Goal: Task Accomplishment & Management: Use online tool/utility

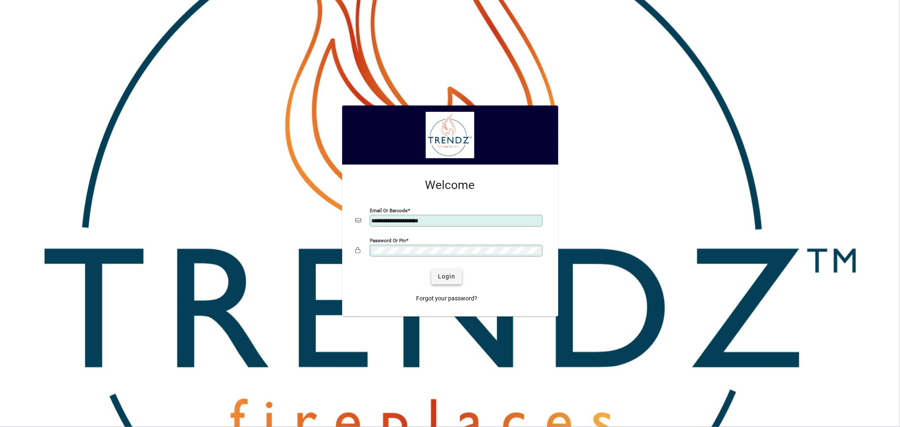
click at [355, 135] on span "Login" at bounding box center [446, 276] width 17 height 9
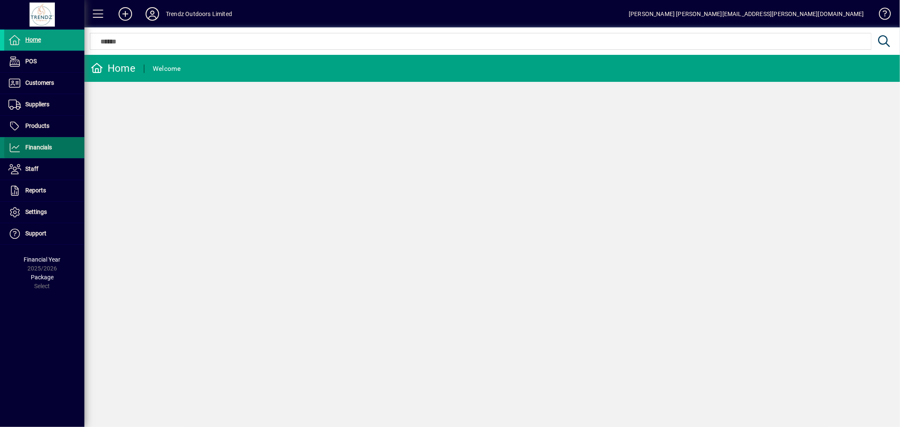
click at [61, 150] on span at bounding box center [44, 148] width 80 height 20
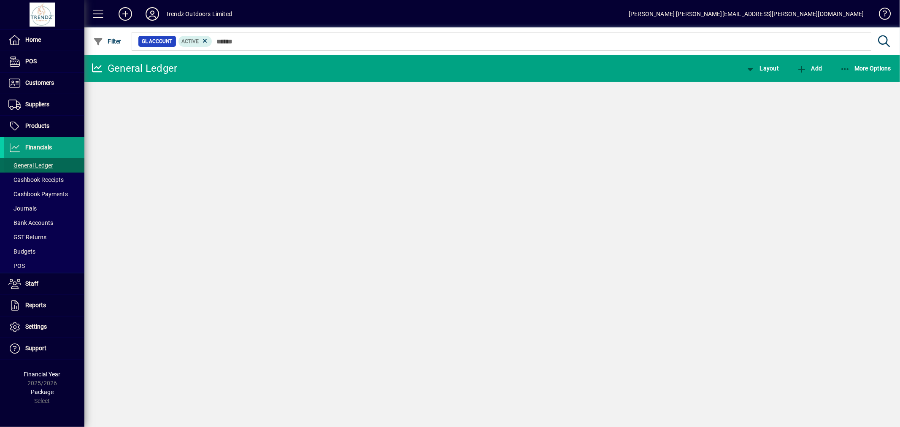
click at [46, 167] on span "General Ledger" at bounding box center [30, 165] width 45 height 7
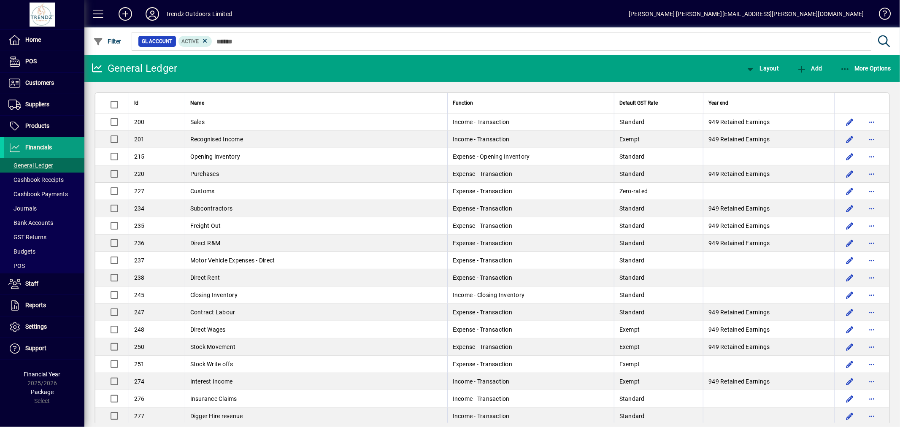
click at [230, 51] on div "GL Account Active" at bounding box center [500, 41] width 741 height 22
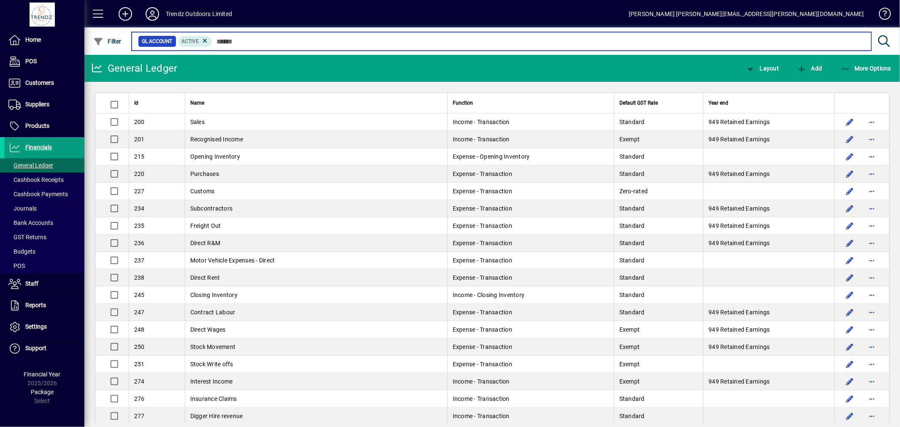
click at [234, 42] on input "text" at bounding box center [538, 41] width 652 height 12
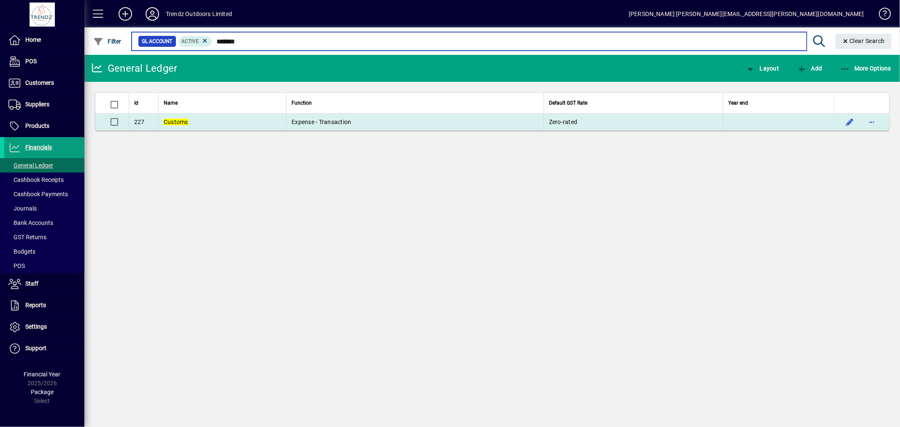
type input "*******"
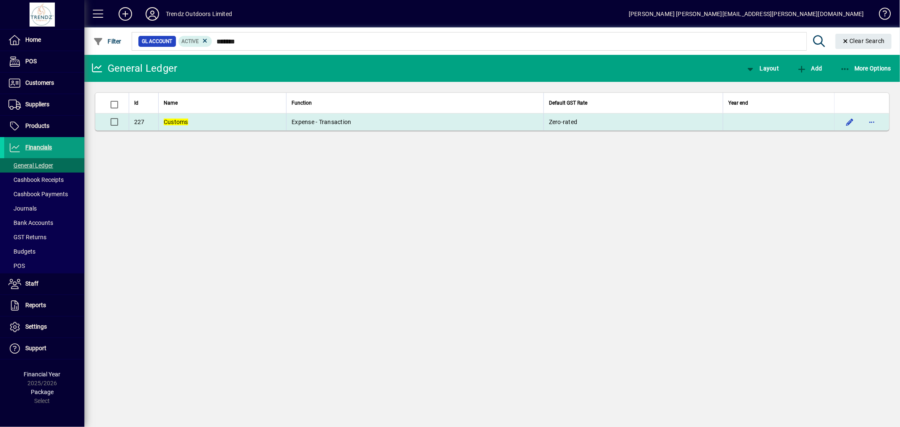
click at [237, 123] on td "Customs" at bounding box center [222, 122] width 128 height 17
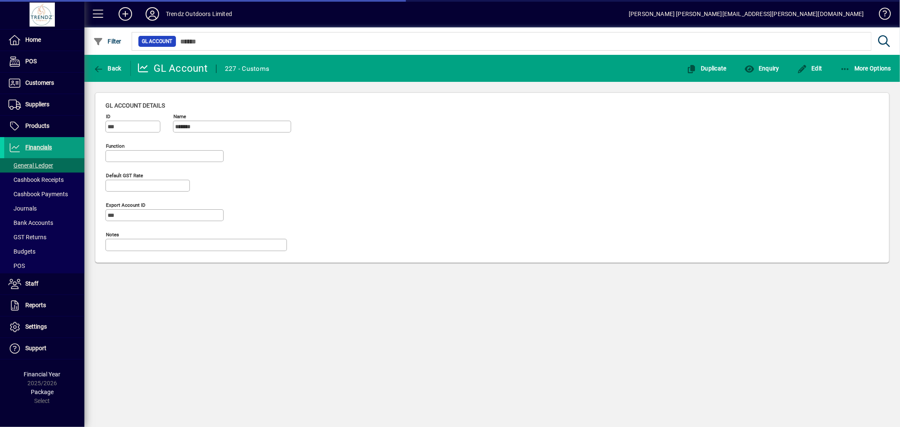
type input "**********"
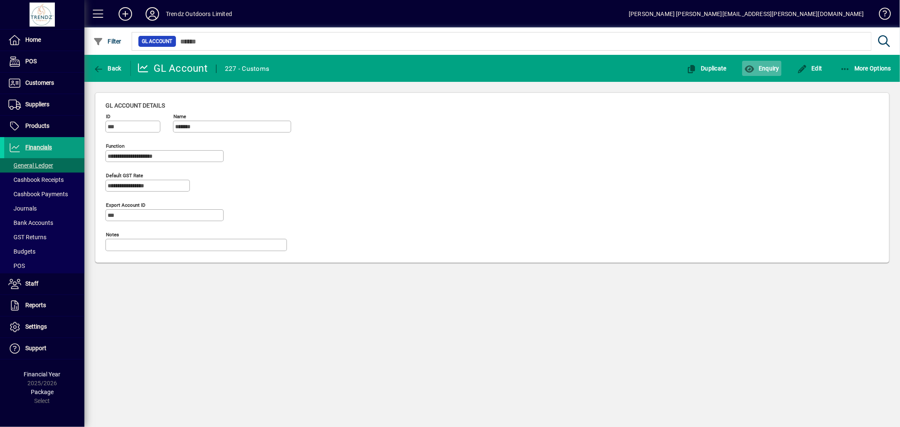
click at [774, 65] on span "Enquiry" at bounding box center [761, 68] width 35 height 7
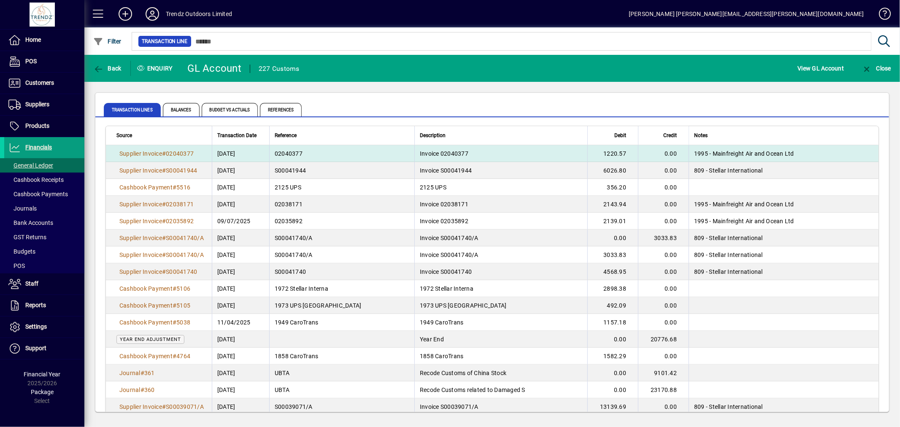
click at [420, 153] on span "Invoice 02040377" at bounding box center [444, 153] width 49 height 7
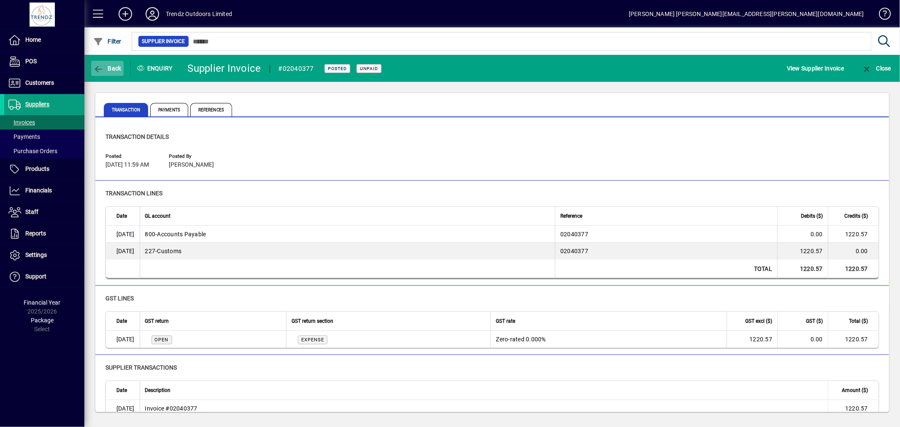
click at [103, 67] on icon "button" at bounding box center [98, 69] width 11 height 8
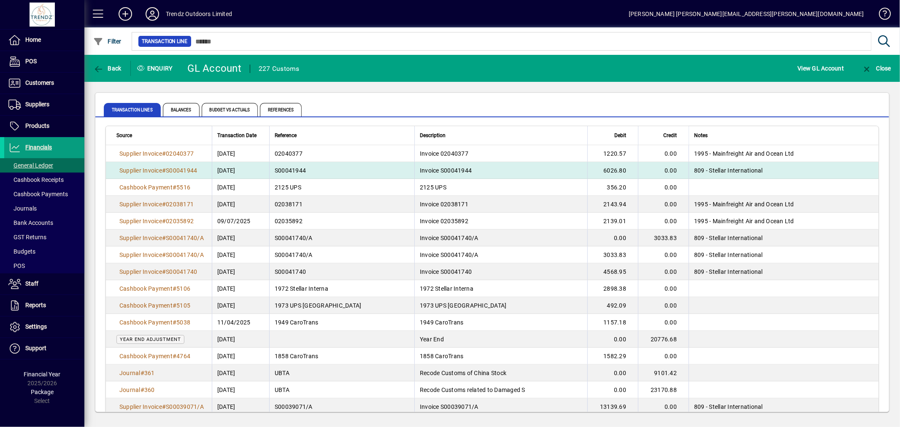
click at [559, 169] on td "Invoice S00041944" at bounding box center [500, 170] width 173 height 17
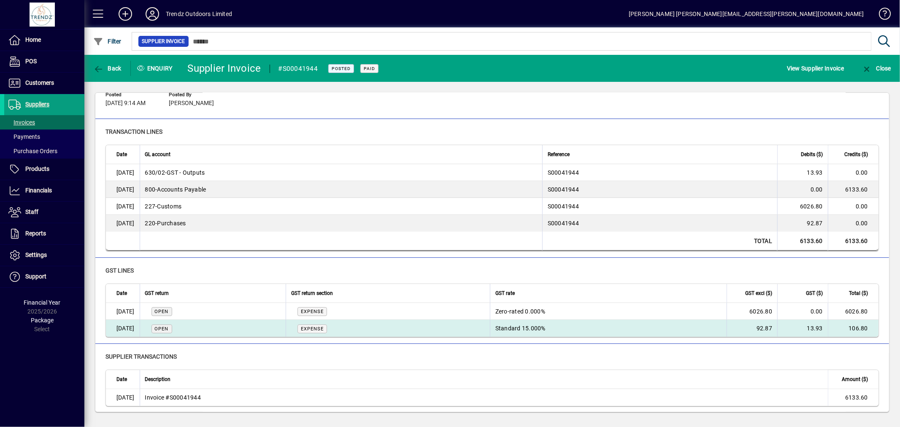
scroll to position [62, 0]
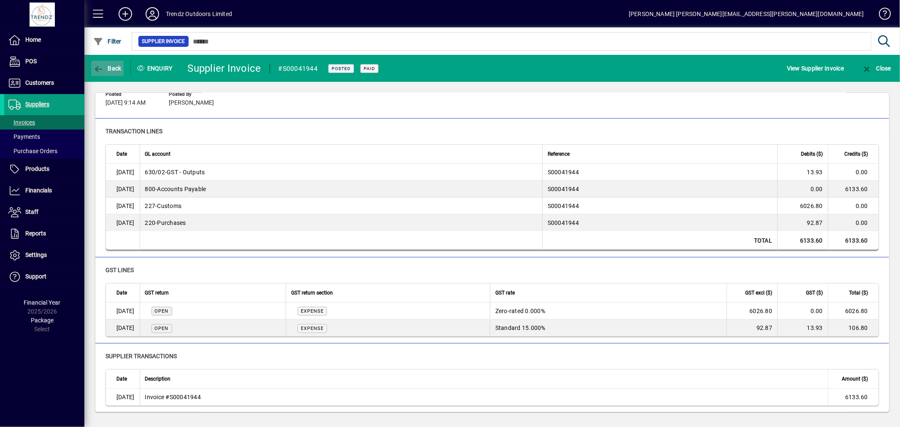
click at [117, 65] on span "Back" at bounding box center [107, 68] width 28 height 7
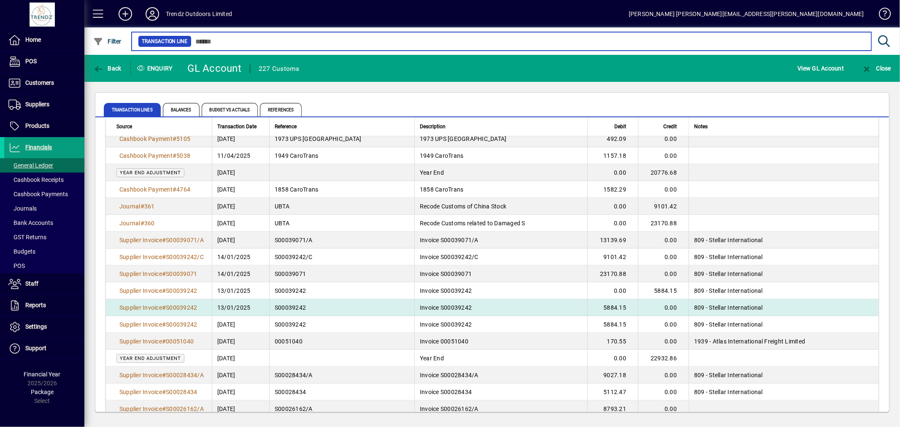
scroll to position [179, 0]
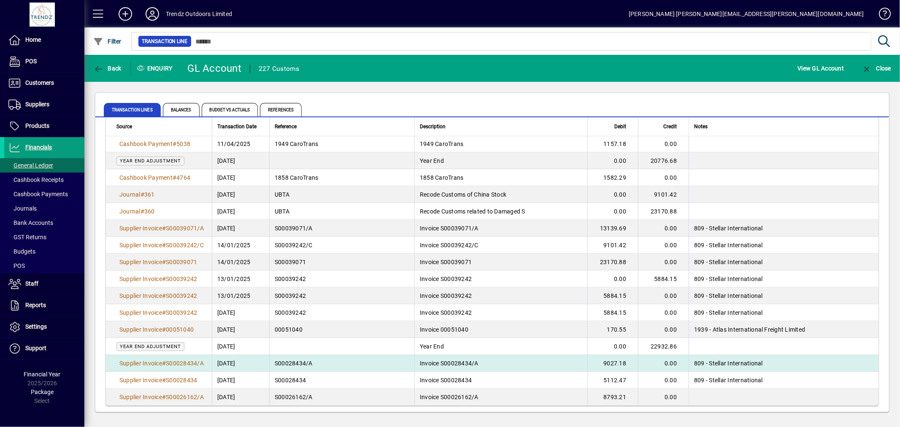
click at [598, 361] on td "9027.18" at bounding box center [612, 363] width 51 height 17
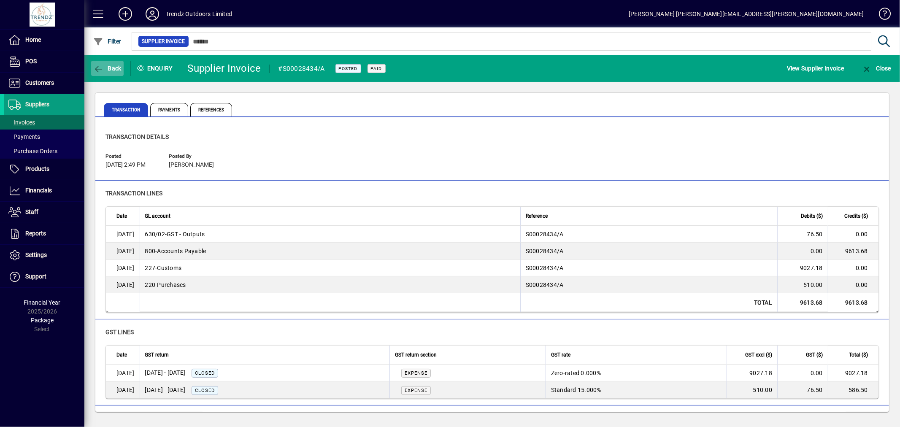
click at [110, 66] on span "Back" at bounding box center [107, 68] width 28 height 7
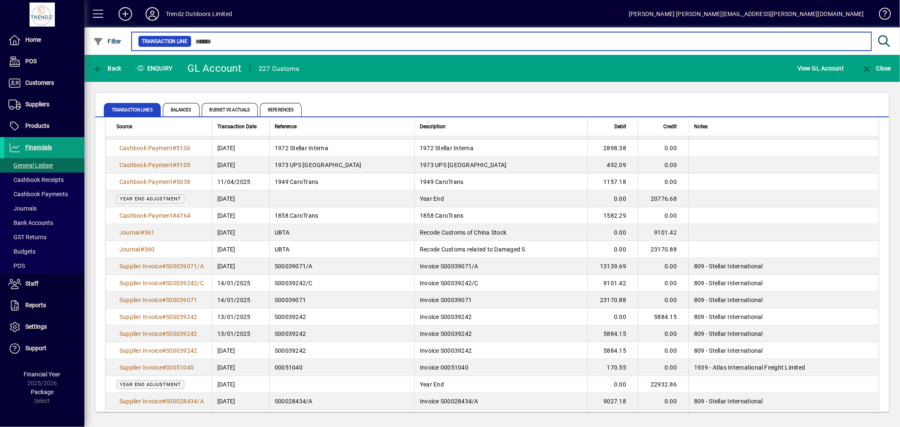
scroll to position [179, 0]
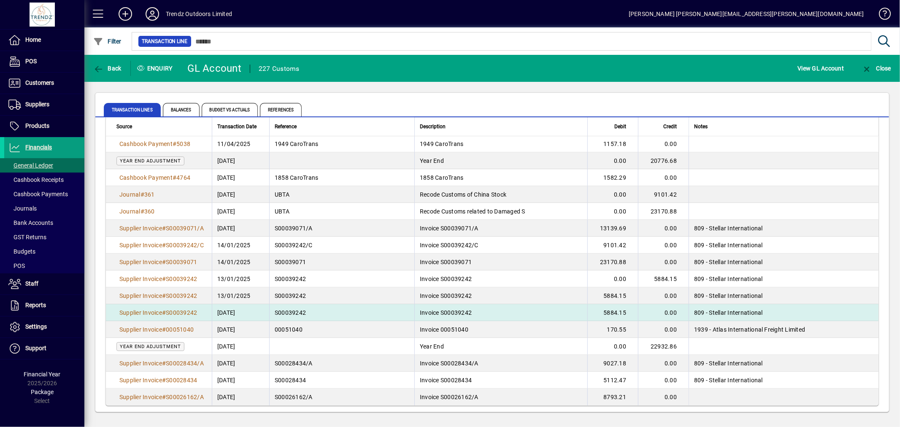
click at [600, 314] on td "5884.15" at bounding box center [612, 312] width 51 height 17
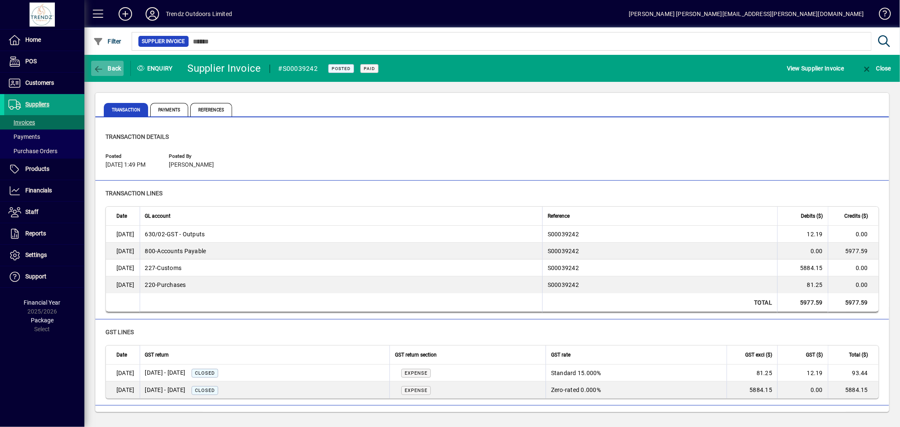
click at [114, 70] on span "Back" at bounding box center [107, 68] width 28 height 7
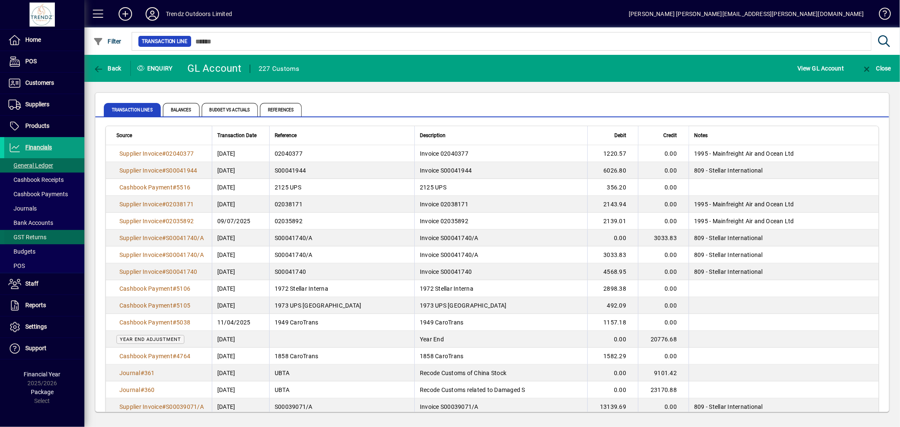
click at [36, 241] on span "GST Returns" at bounding box center [25, 237] width 42 height 9
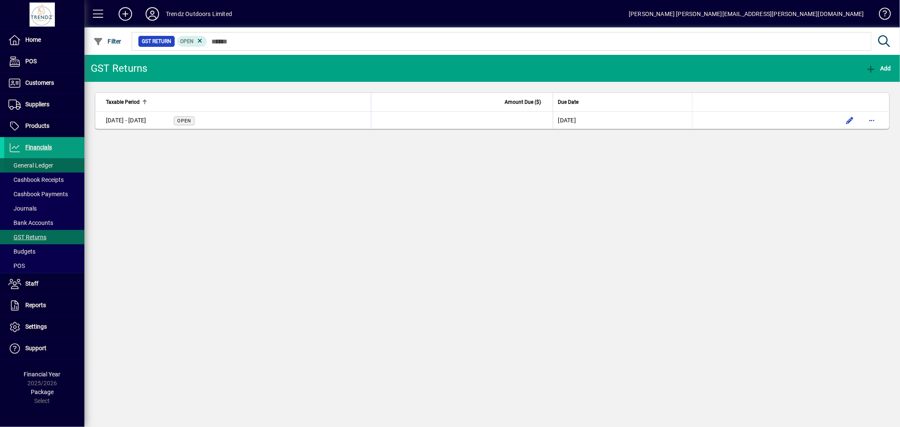
click at [41, 162] on span "General Ledger" at bounding box center [30, 165] width 45 height 7
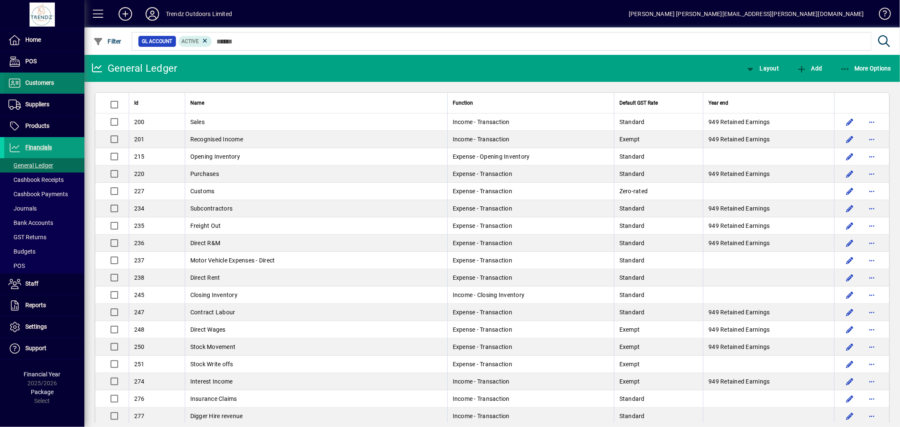
click at [39, 82] on span "Customers" at bounding box center [39, 82] width 29 height 7
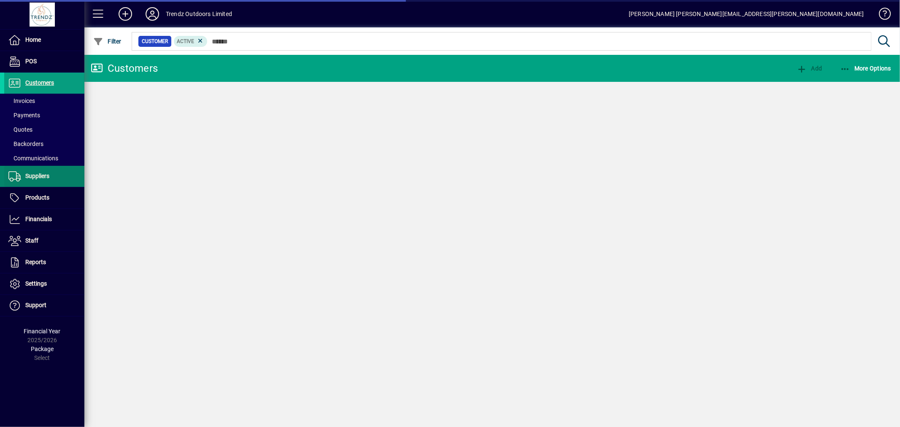
click at [40, 99] on span at bounding box center [44, 101] width 80 height 20
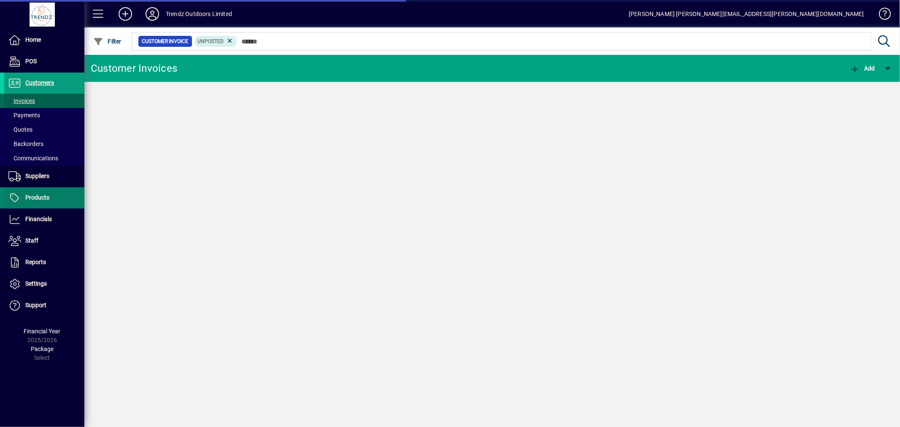
click at [39, 181] on span "Suppliers" at bounding box center [26, 176] width 45 height 10
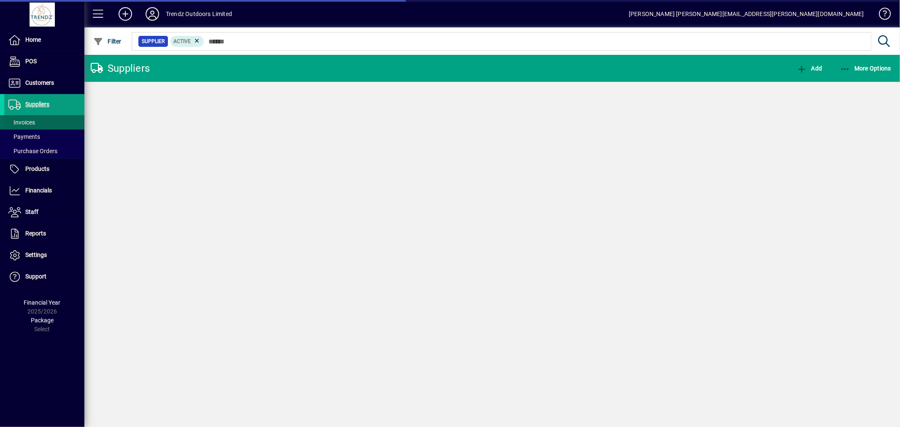
click at [38, 121] on span at bounding box center [44, 122] width 80 height 20
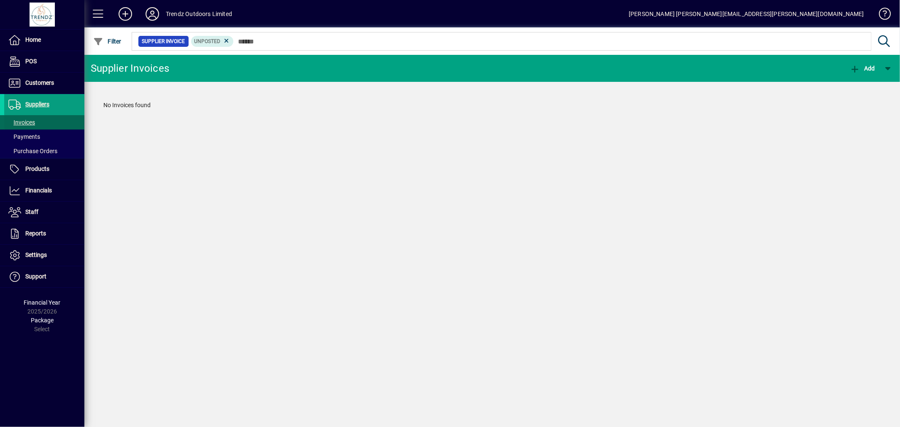
click at [24, 122] on span "Invoices" at bounding box center [21, 122] width 27 height 7
click at [862, 70] on span "Add" at bounding box center [862, 68] width 25 height 7
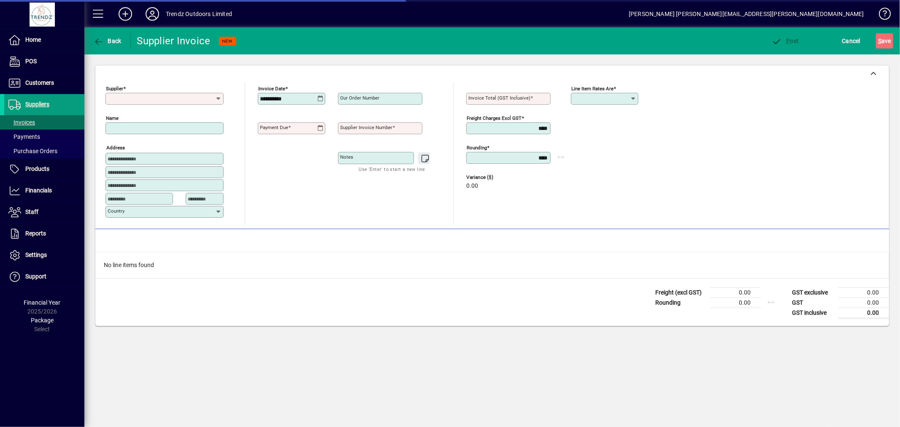
type input "**********"
click at [160, 264] on div "No line items found" at bounding box center [492, 265] width 794 height 26
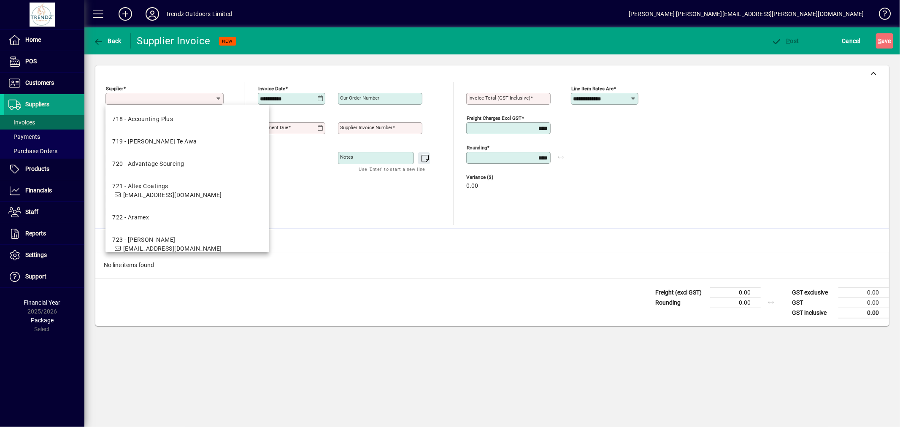
click at [161, 101] on input "Supplier" at bounding box center [162, 98] width 108 height 7
click at [164, 118] on div "718 - Accounting Plus" at bounding box center [142, 119] width 61 height 9
type input "**********"
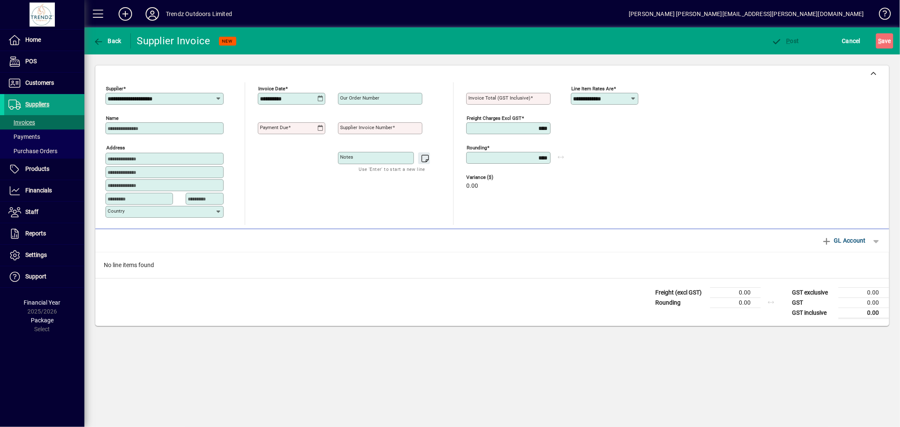
type input "**********"
click at [831, 241] on span "GL Account" at bounding box center [844, 241] width 44 height 14
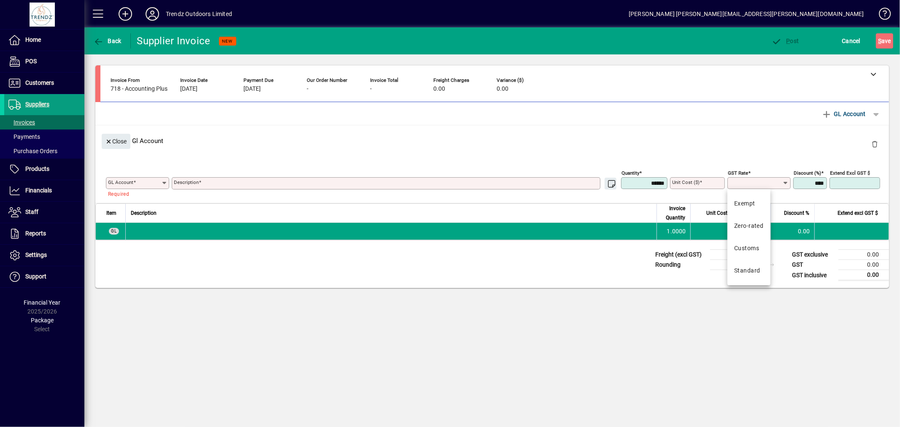
click at [771, 183] on input "GST rate" at bounding box center [756, 183] width 53 height 7
click at [855, 42] on span "Cancel" at bounding box center [851, 41] width 19 height 14
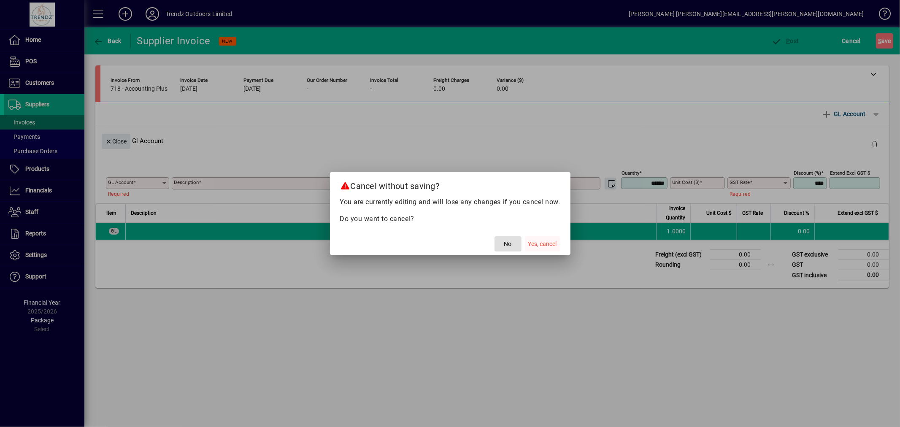
click at [544, 243] on span "Yes, cancel" at bounding box center [542, 244] width 29 height 9
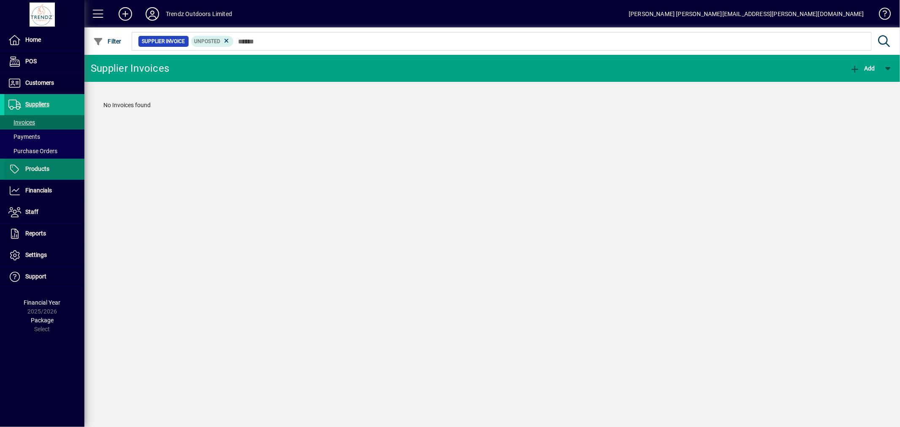
click at [39, 171] on span "Products" at bounding box center [37, 168] width 24 height 7
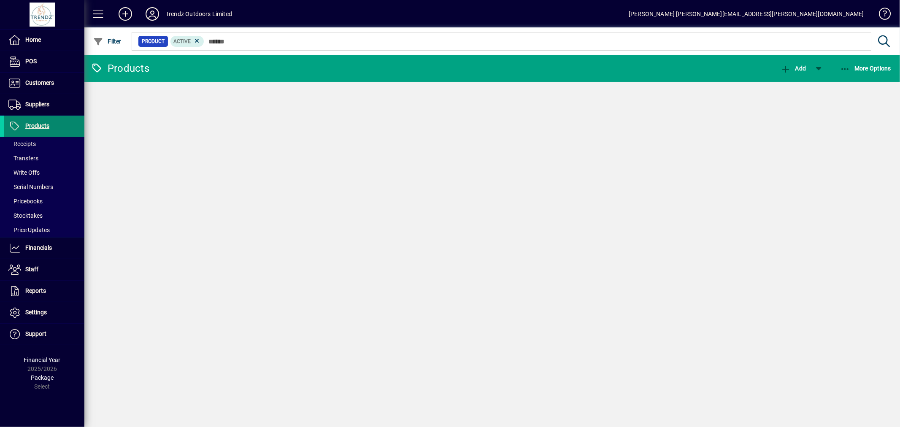
click at [39, 129] on span "Products" at bounding box center [37, 125] width 24 height 7
click at [35, 94] on li "Customers Invoices Payments Quotes Backorders Communications" at bounding box center [42, 84] width 84 height 22
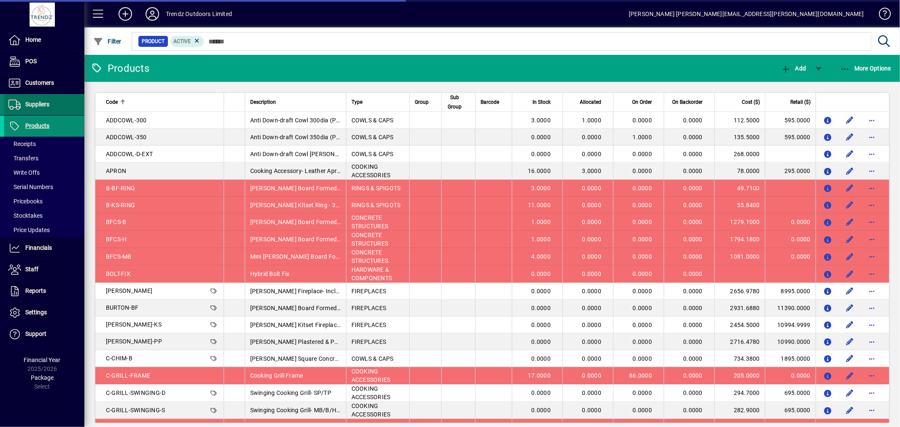
click at [37, 101] on span "Suppliers" at bounding box center [37, 104] width 24 height 7
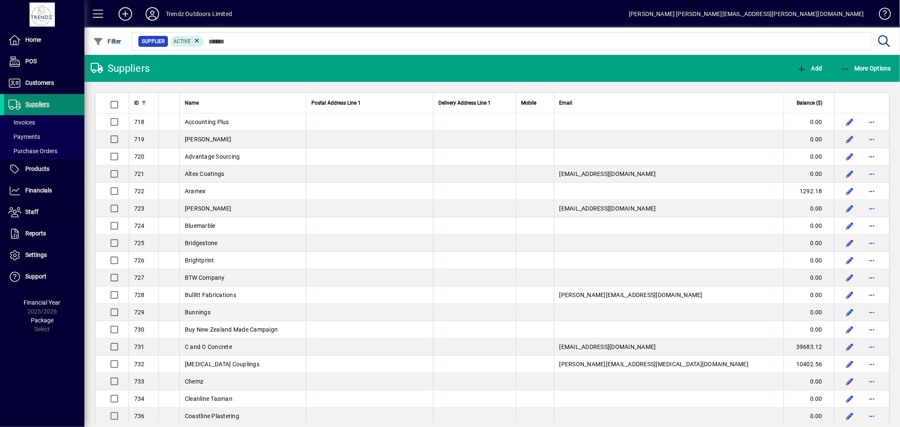
click at [37, 103] on span "Suppliers" at bounding box center [37, 104] width 24 height 7
click at [231, 35] on div at bounding box center [538, 31] width 816 height 9
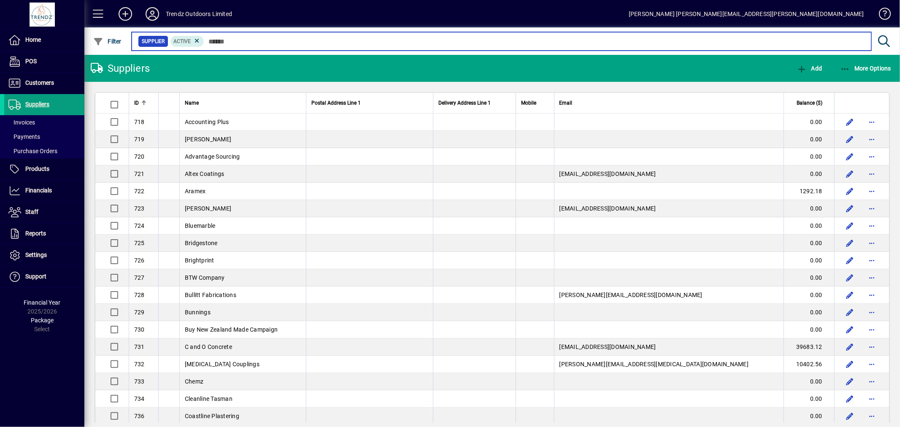
click at [232, 41] on input "text" at bounding box center [534, 41] width 660 height 12
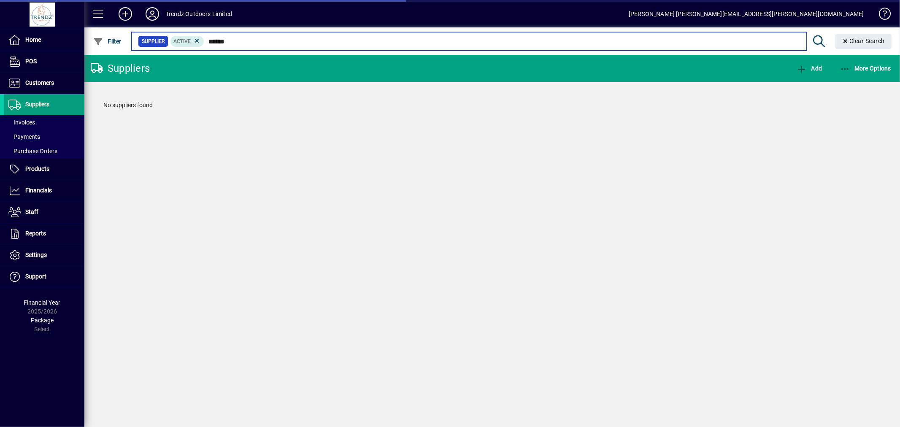
click at [238, 44] on input "******" at bounding box center [502, 41] width 596 height 12
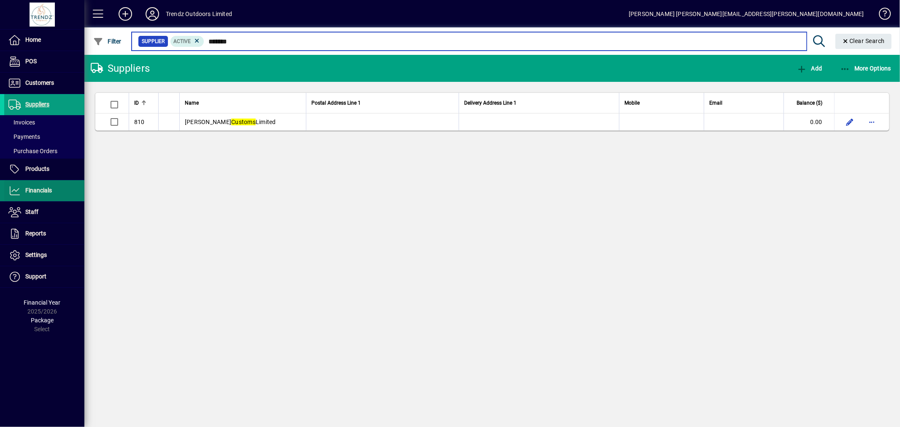
type input "*******"
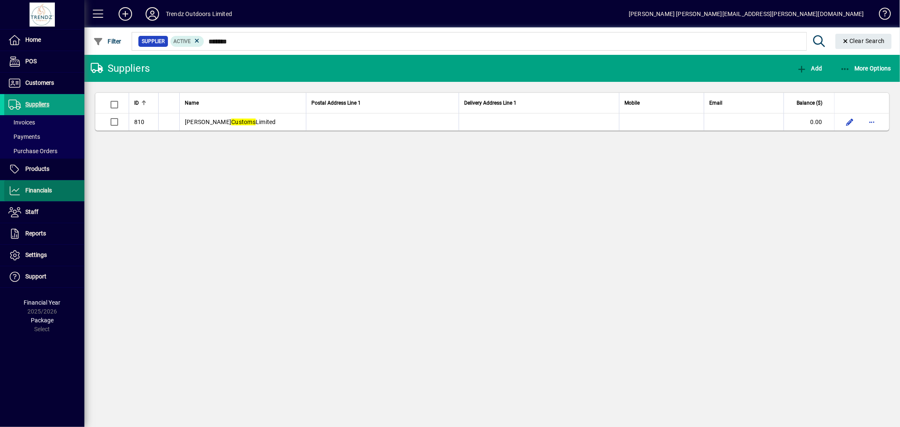
click at [46, 191] on span "Financials" at bounding box center [38, 190] width 27 height 7
click at [39, 241] on span at bounding box center [44, 251] width 80 height 20
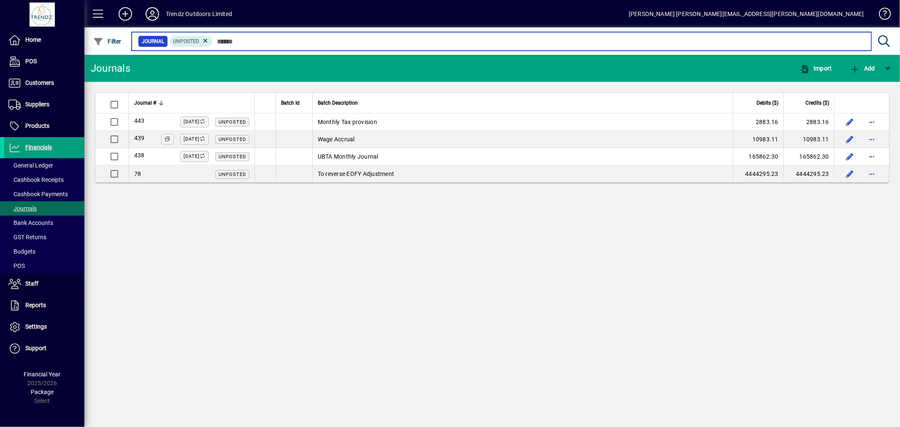
click at [240, 41] on input "text" at bounding box center [539, 41] width 652 height 12
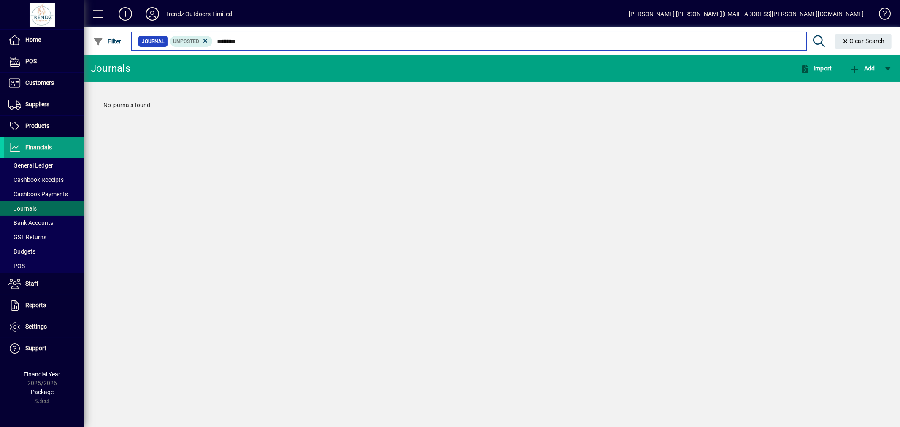
type input "*******"
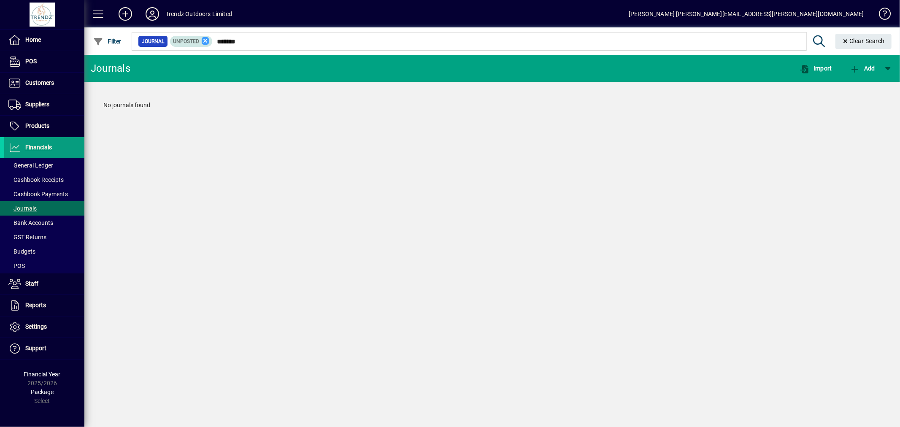
click at [203, 40] on icon at bounding box center [206, 41] width 8 height 8
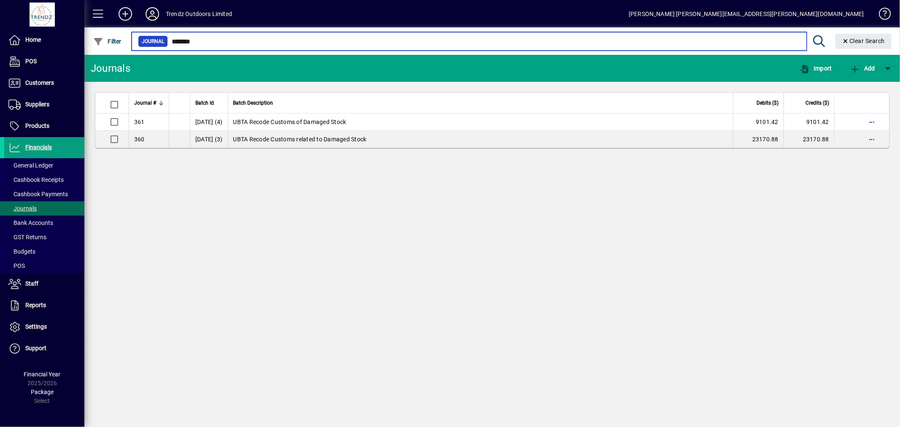
click at [222, 44] on input "*******" at bounding box center [484, 41] width 632 height 12
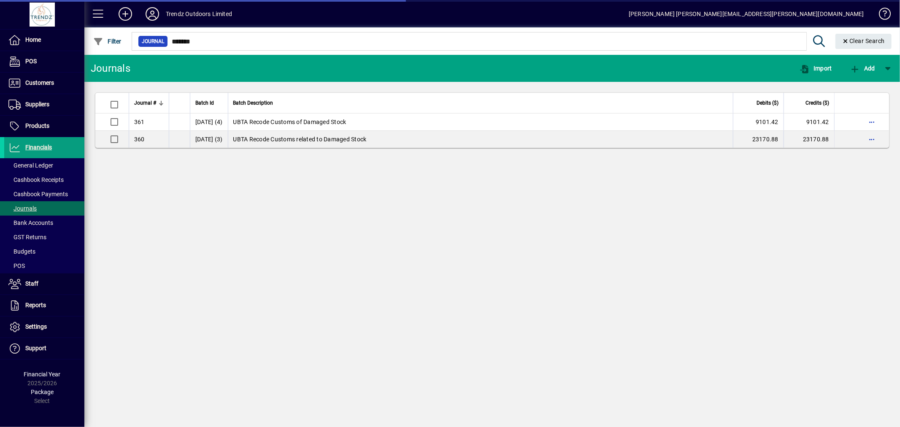
click at [45, 162] on span "General Ledger" at bounding box center [30, 165] width 45 height 7
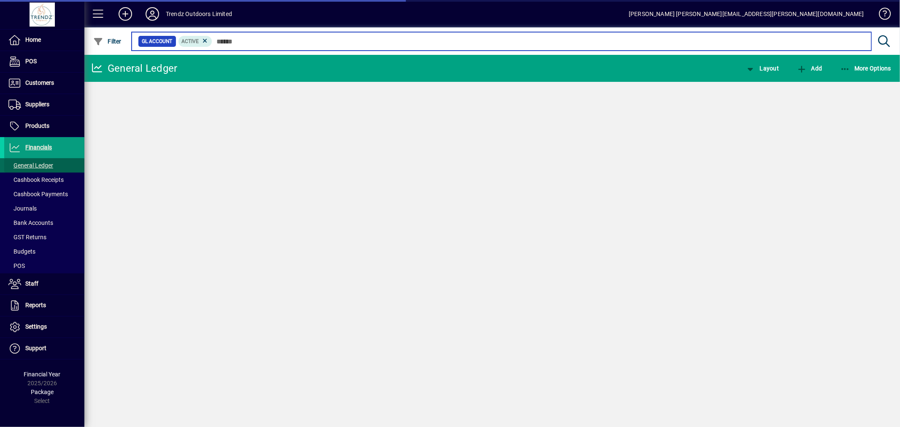
click at [229, 40] on input "text" at bounding box center [538, 41] width 652 height 12
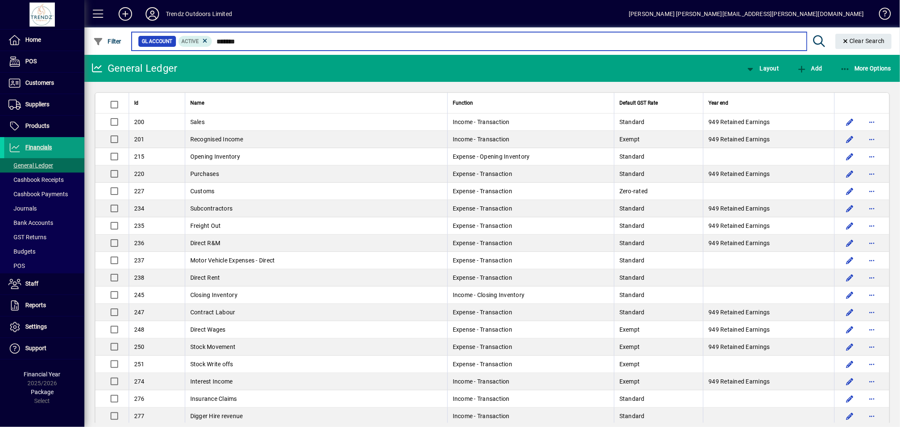
type input "*******"
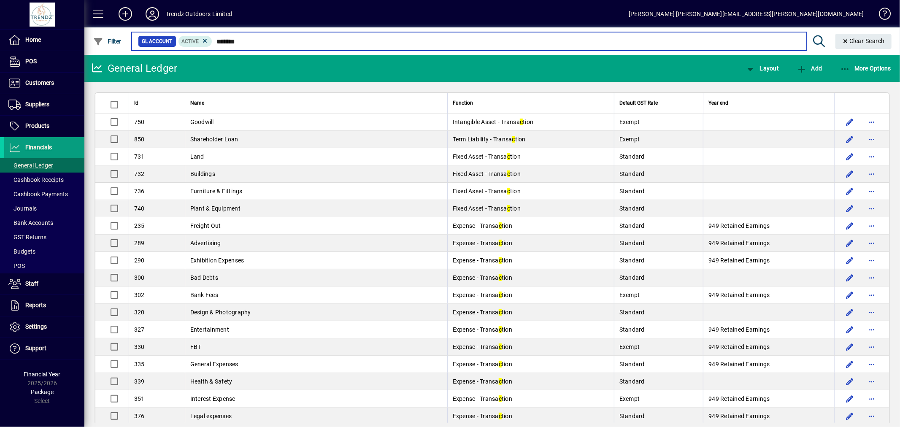
click at [241, 43] on input "*******" at bounding box center [505, 41] width 587 height 12
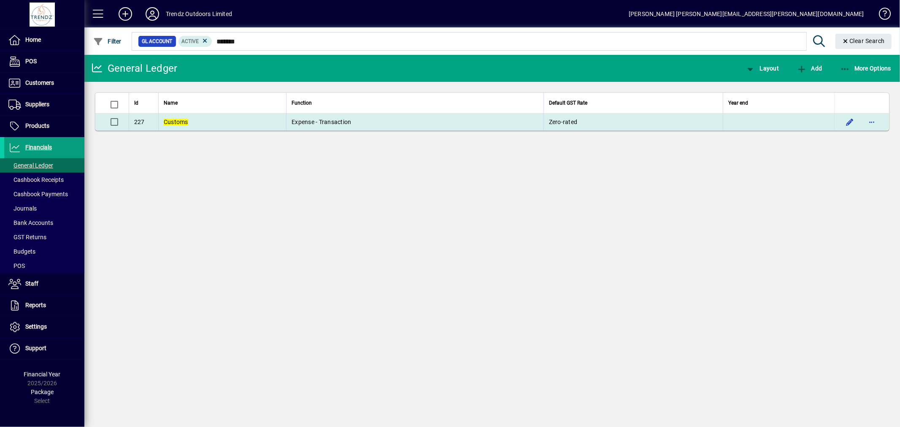
click at [210, 122] on td "Customs" at bounding box center [222, 122] width 128 height 17
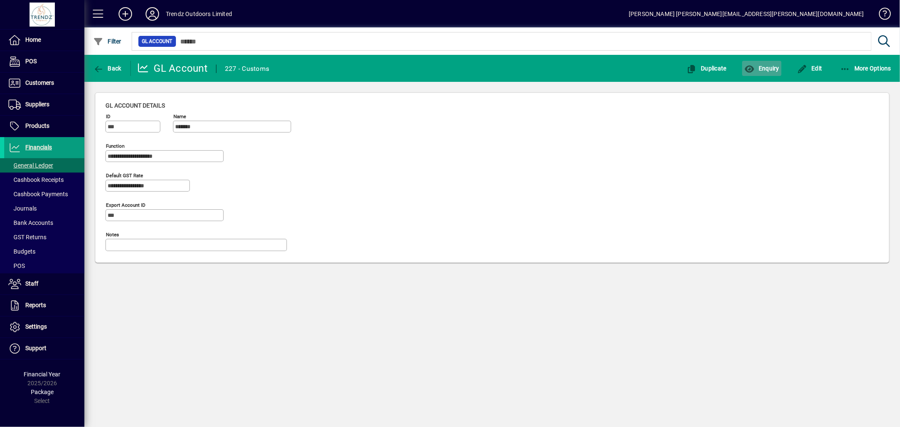
click at [766, 62] on span "button" at bounding box center [761, 68] width 39 height 20
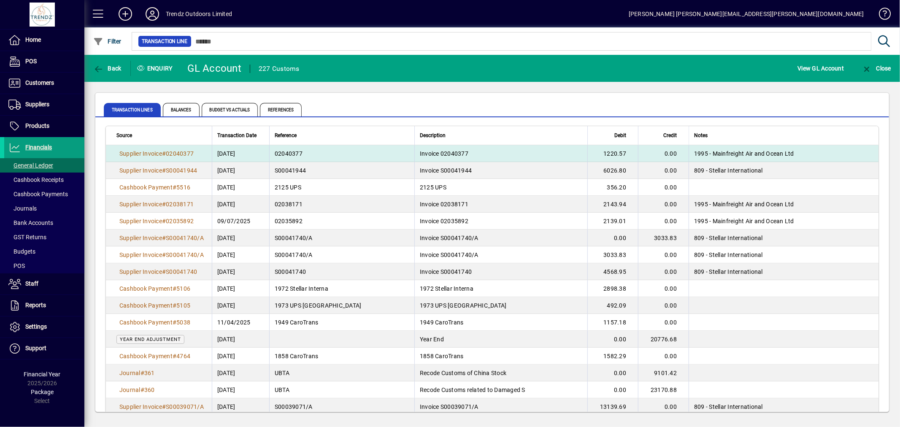
click at [598, 153] on td "1220.57" at bounding box center [612, 153] width 51 height 17
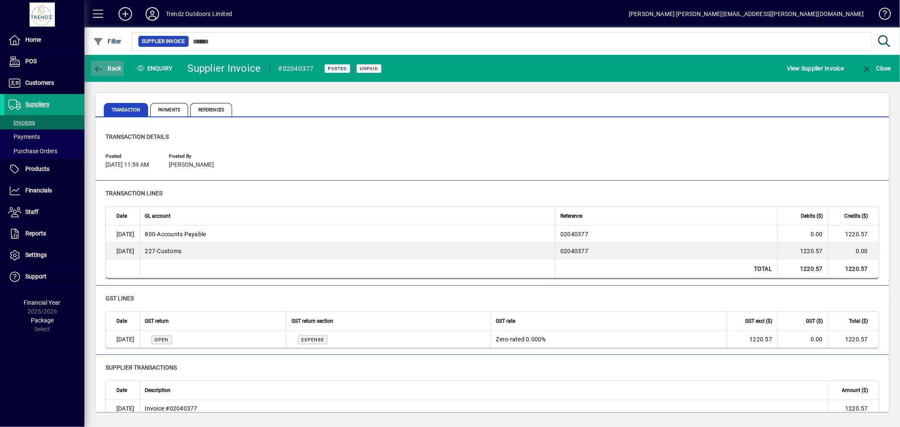
click at [105, 62] on span "button" at bounding box center [107, 68] width 32 height 20
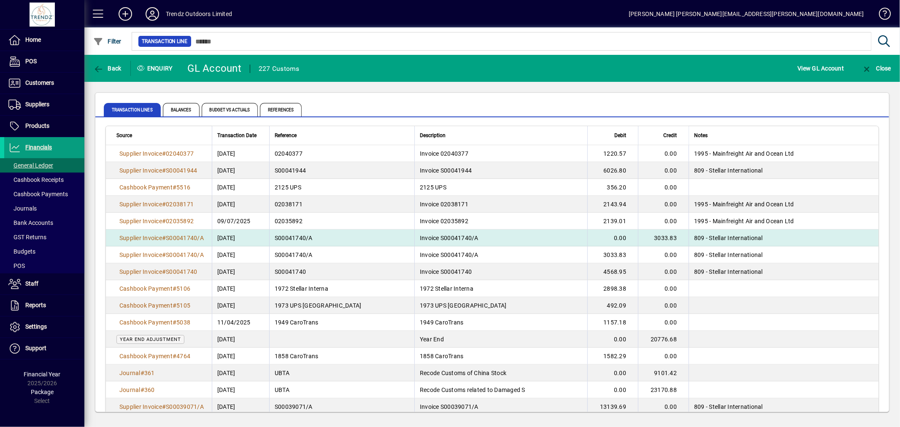
click at [648, 234] on td "3033.83" at bounding box center [663, 238] width 51 height 17
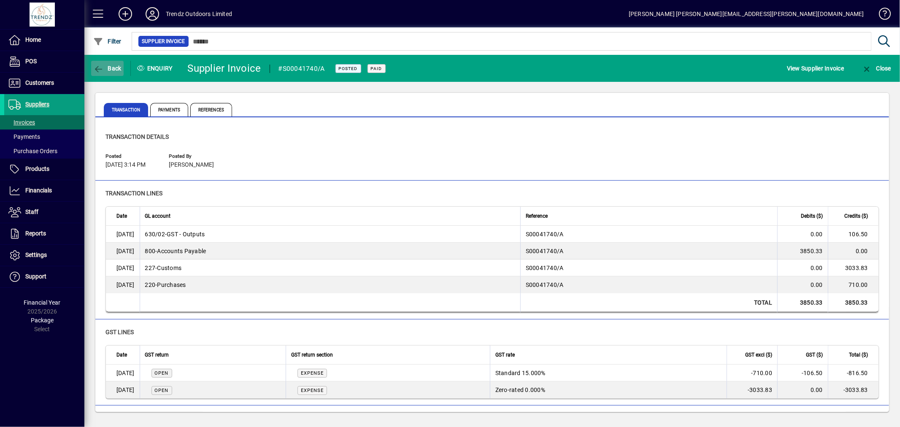
click at [104, 69] on span "Back" at bounding box center [107, 68] width 28 height 7
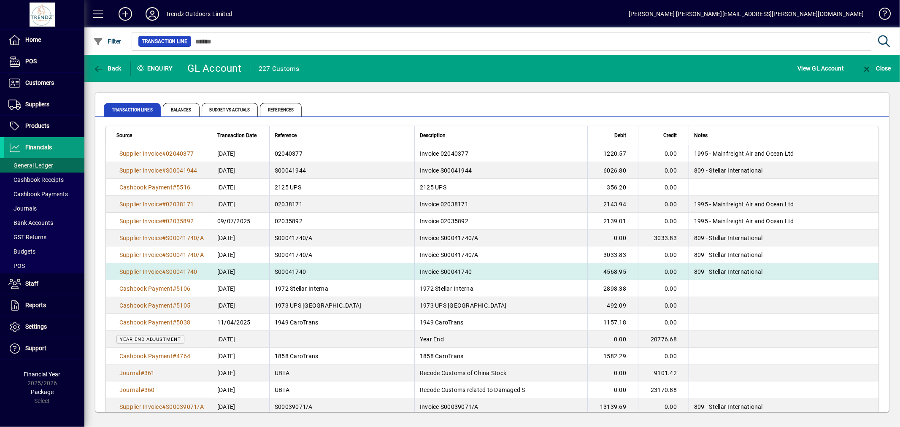
click at [587, 269] on td "4568.95" at bounding box center [612, 271] width 51 height 17
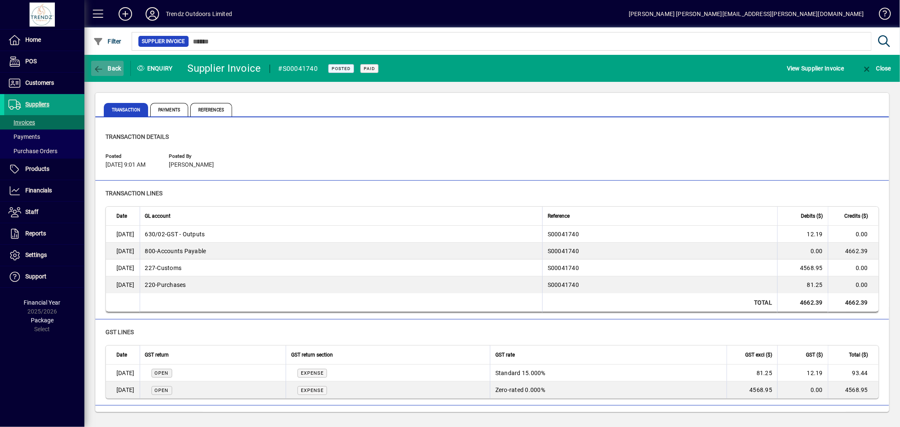
click at [119, 69] on span "Back" at bounding box center [107, 68] width 28 height 7
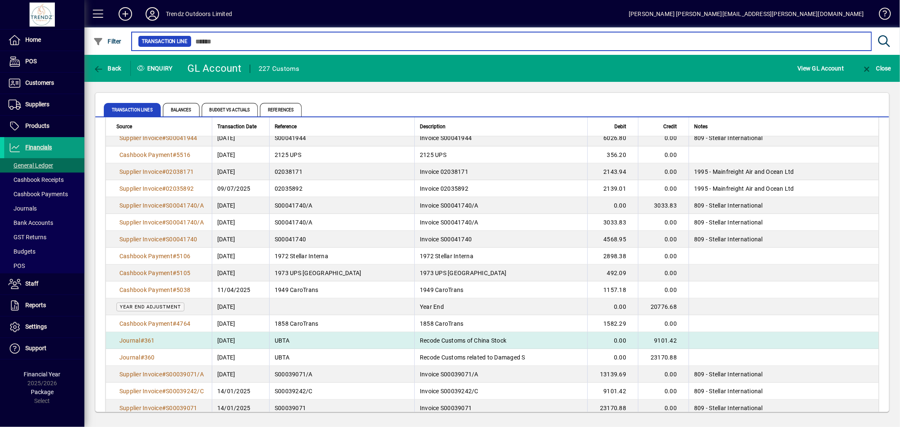
scroll to position [94, 0]
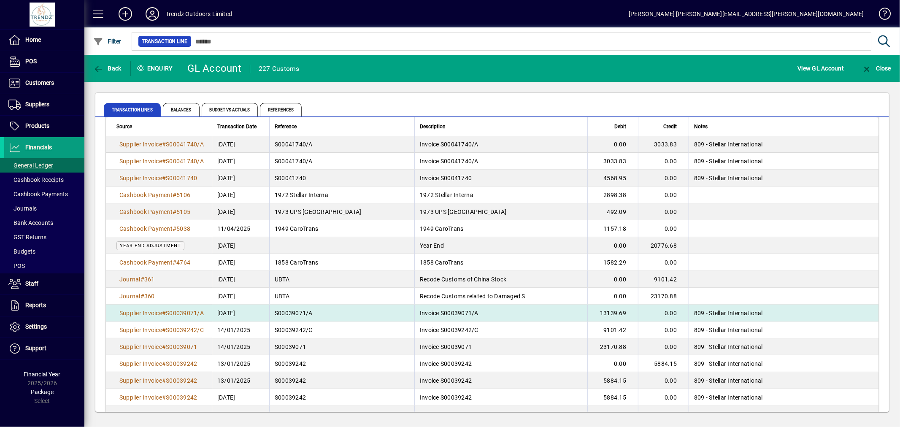
click at [547, 310] on td "Invoice S00039071/A" at bounding box center [500, 313] width 173 height 17
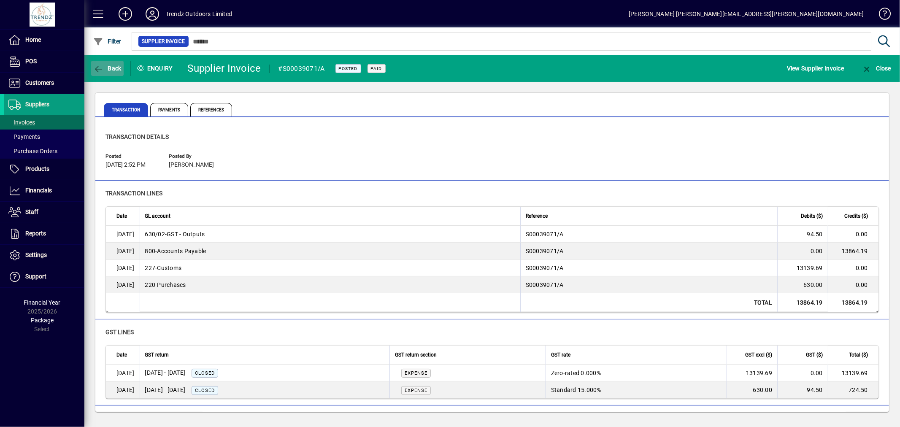
click at [120, 61] on span "button" at bounding box center [107, 68] width 32 height 20
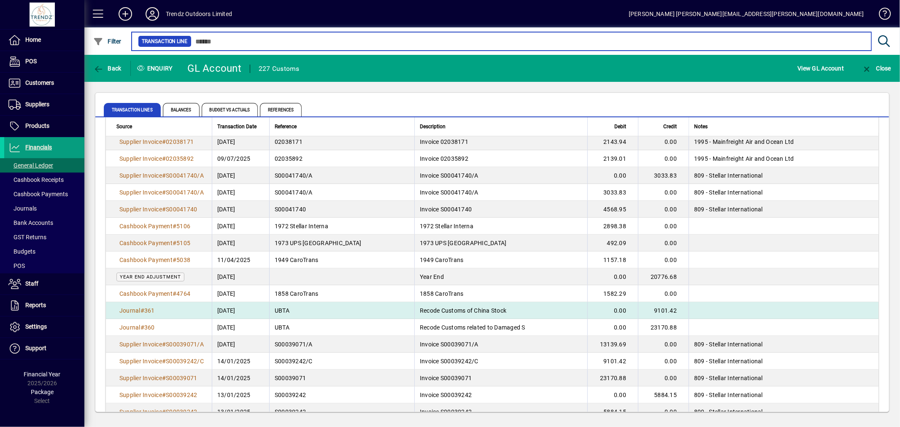
scroll to position [47, 0]
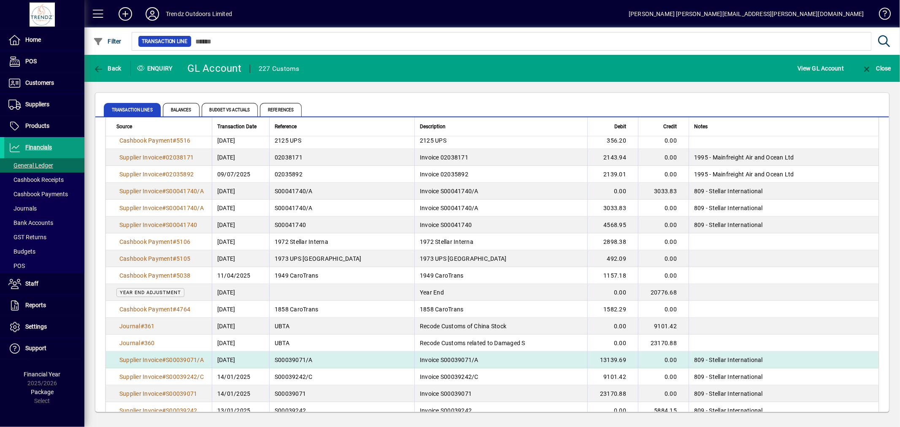
click at [590, 357] on td "13139.69" at bounding box center [612, 360] width 51 height 17
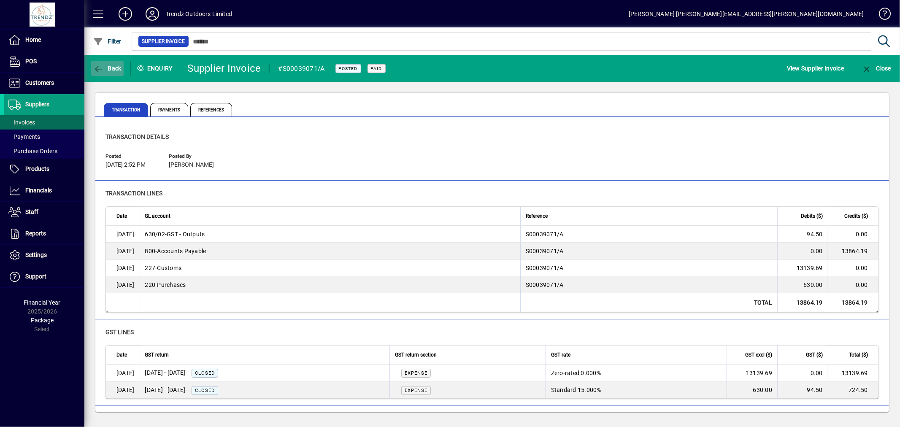
click at [112, 67] on span "Back" at bounding box center [107, 68] width 28 height 7
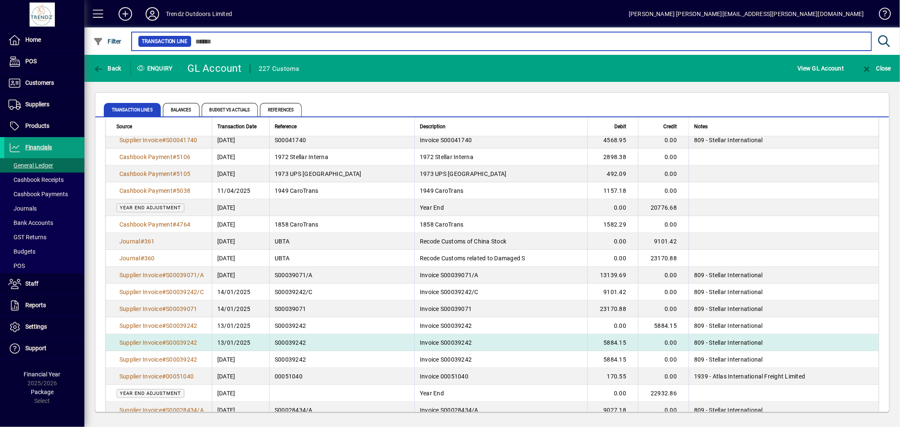
scroll to position [141, 0]
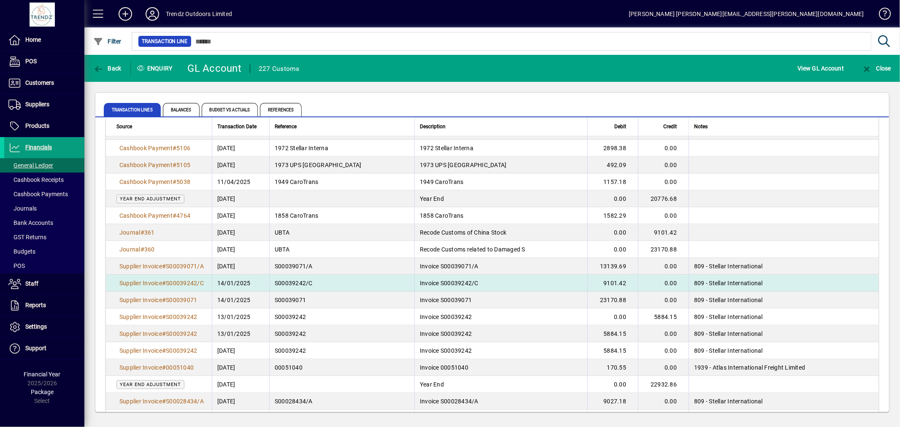
click at [437, 280] on span "Invoice S00039242/C" at bounding box center [449, 283] width 59 height 7
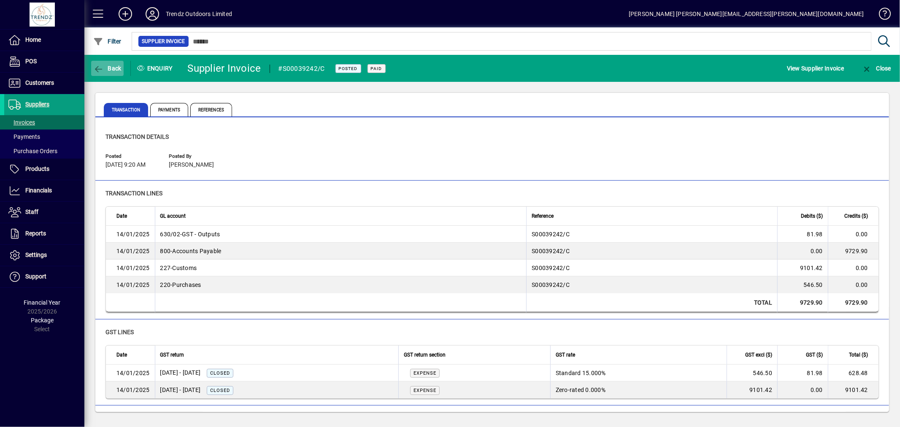
click at [107, 65] on span "Back" at bounding box center [107, 68] width 28 height 7
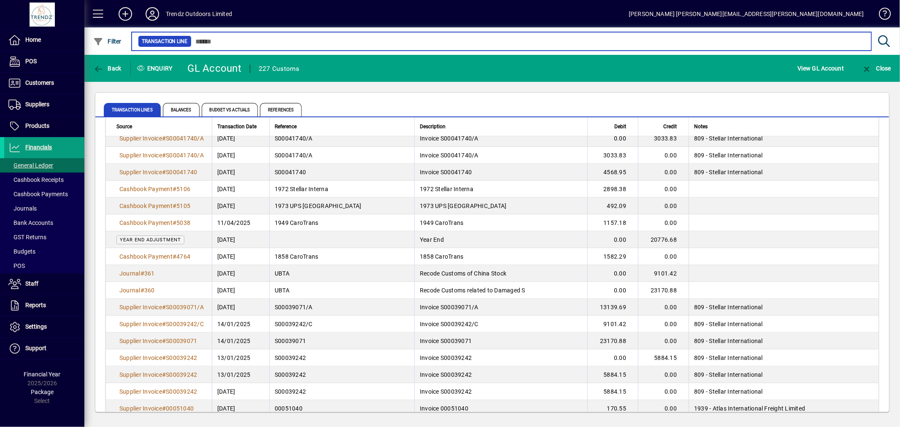
scroll to position [85, 0]
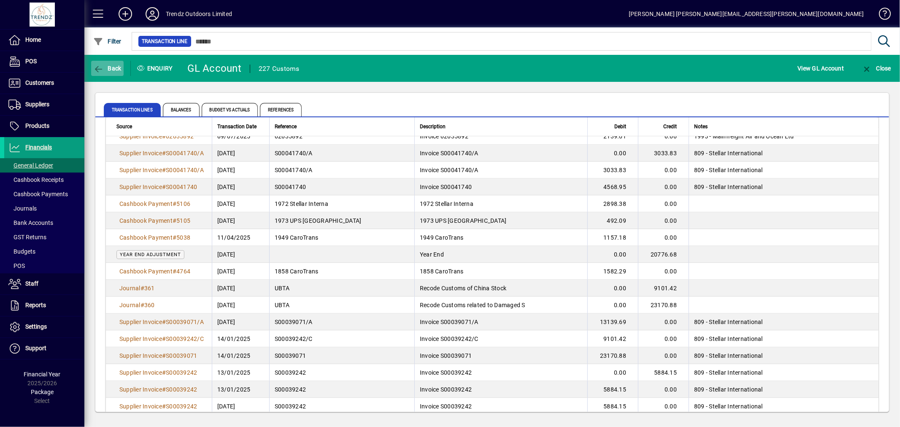
click at [108, 65] on span "Back" at bounding box center [107, 68] width 28 height 7
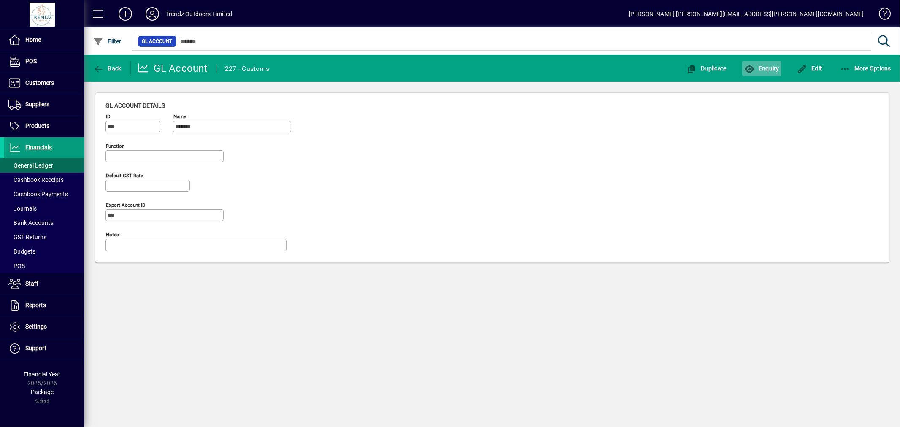
type input "**********"
click at [853, 68] on span "More Options" at bounding box center [865, 68] width 51 height 7
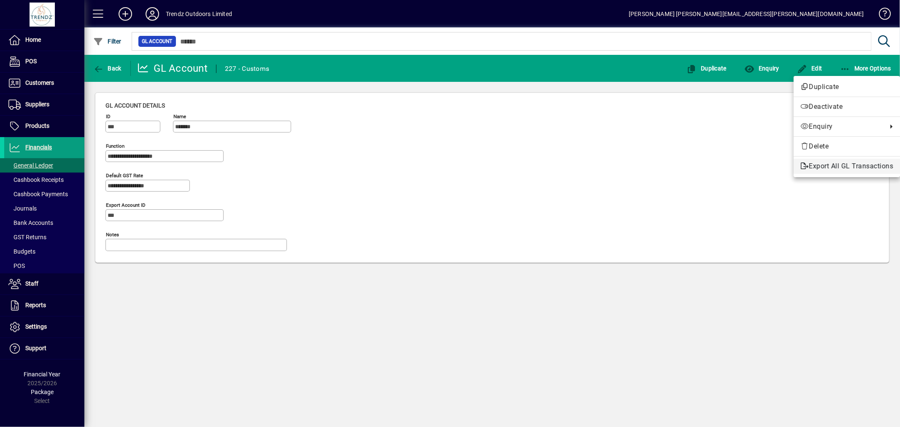
click at [836, 169] on span "Export All GL Transactions" at bounding box center [847, 166] width 93 height 10
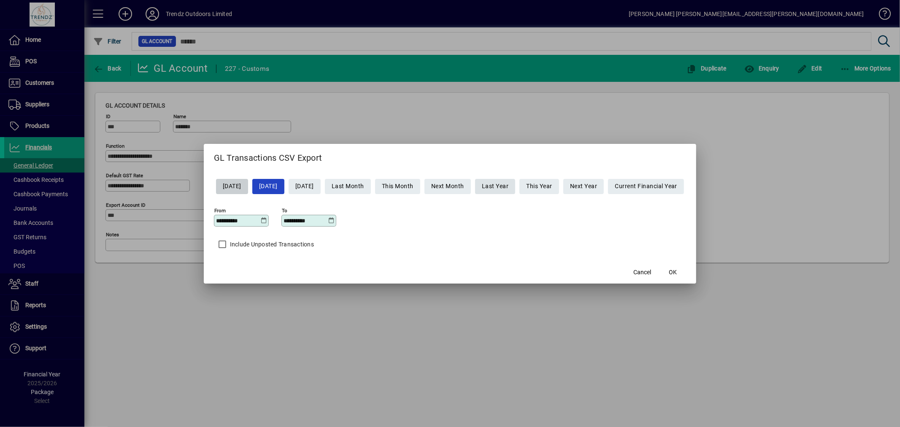
click at [509, 186] on span "Last Year" at bounding box center [495, 186] width 27 height 14
type input "**********"
click at [261, 221] on icon at bounding box center [264, 220] width 6 height 7
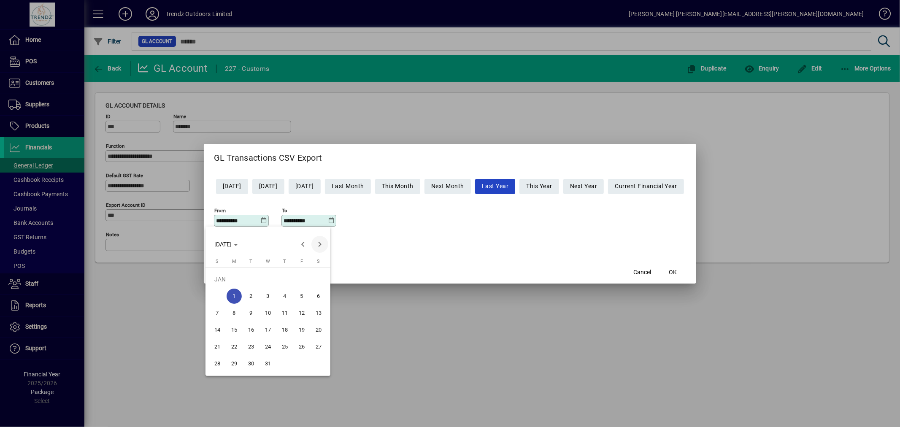
click at [321, 240] on span "Next month" at bounding box center [319, 244] width 17 height 17
click at [238, 293] on span "1" at bounding box center [234, 296] width 15 height 15
type input "**********"
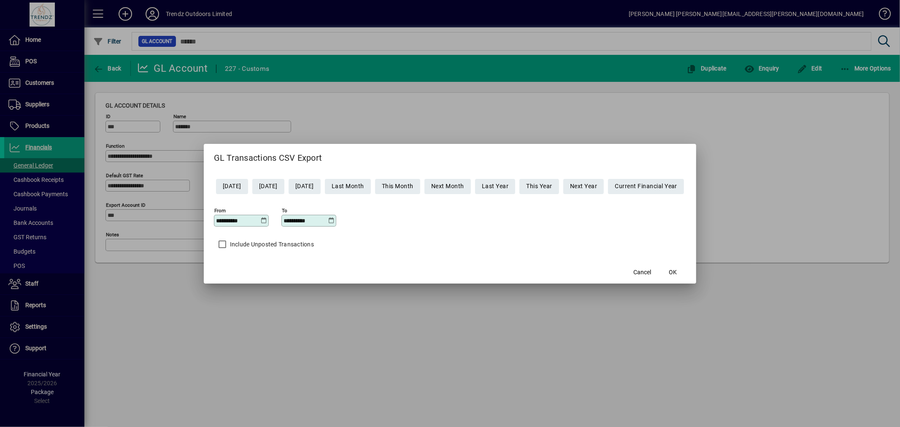
click at [328, 221] on icon at bounding box center [331, 220] width 6 height 7
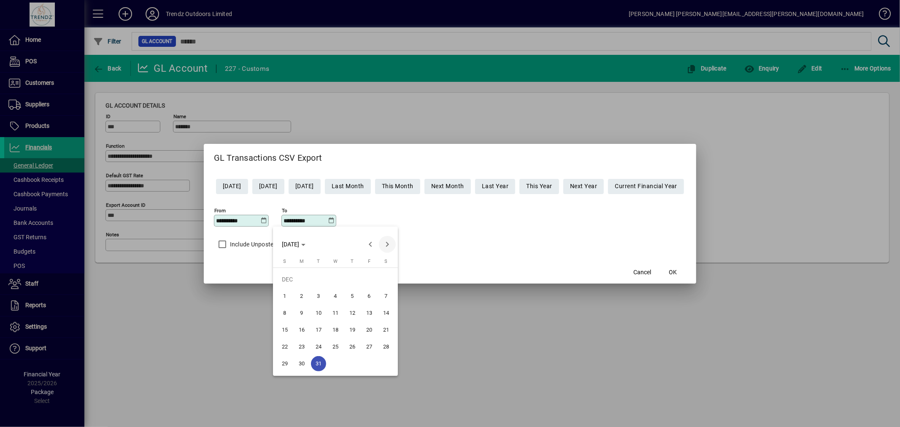
click at [388, 242] on span "Next month" at bounding box center [387, 244] width 17 height 17
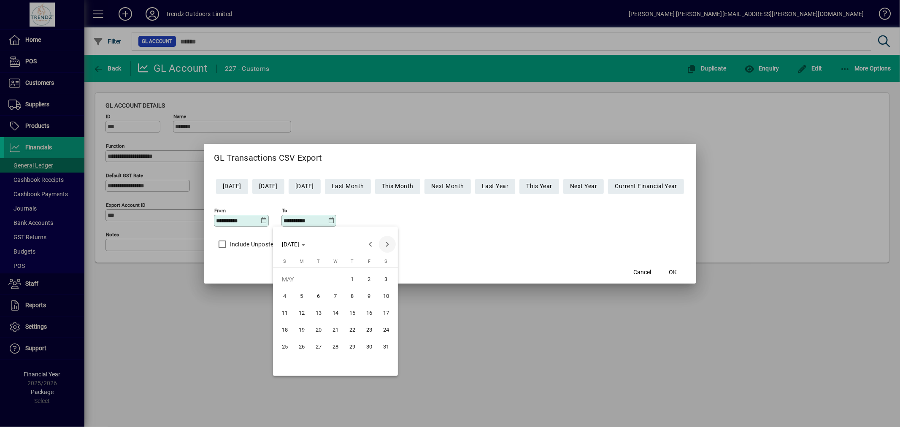
click at [387, 242] on span "Next month" at bounding box center [387, 244] width 17 height 17
click at [345, 365] on span "31" at bounding box center [352, 363] width 15 height 15
type input "**********"
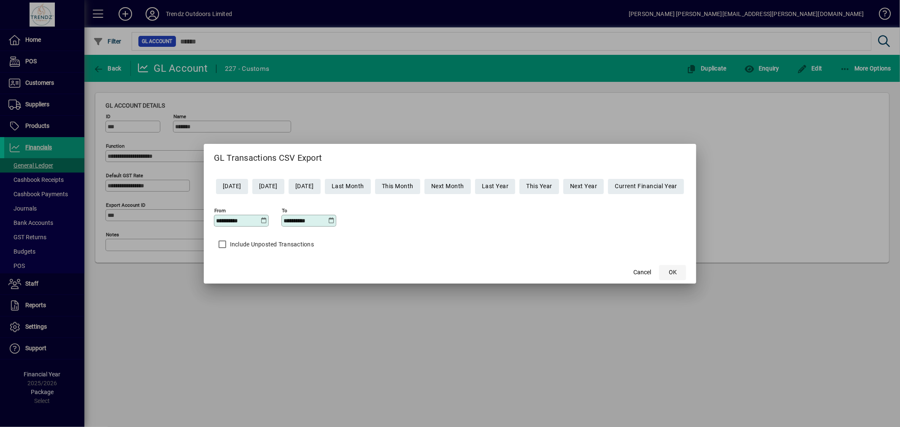
click at [671, 273] on span "button" at bounding box center [672, 273] width 27 height 20
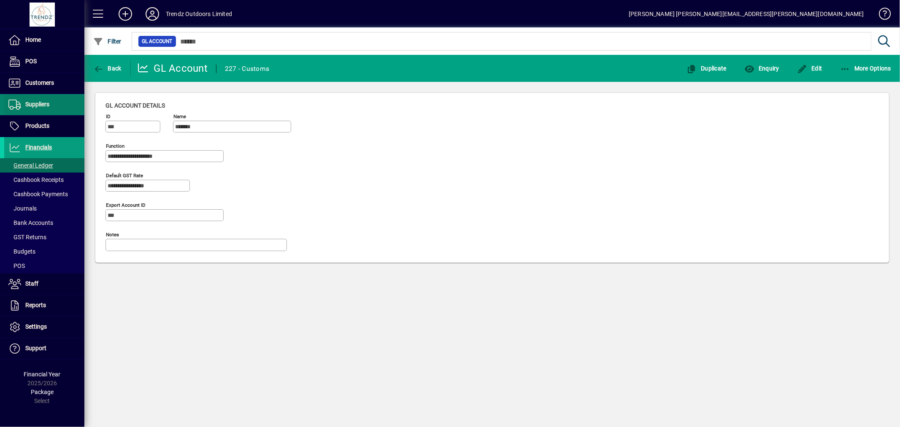
click at [41, 106] on span "Suppliers" at bounding box center [37, 104] width 24 height 7
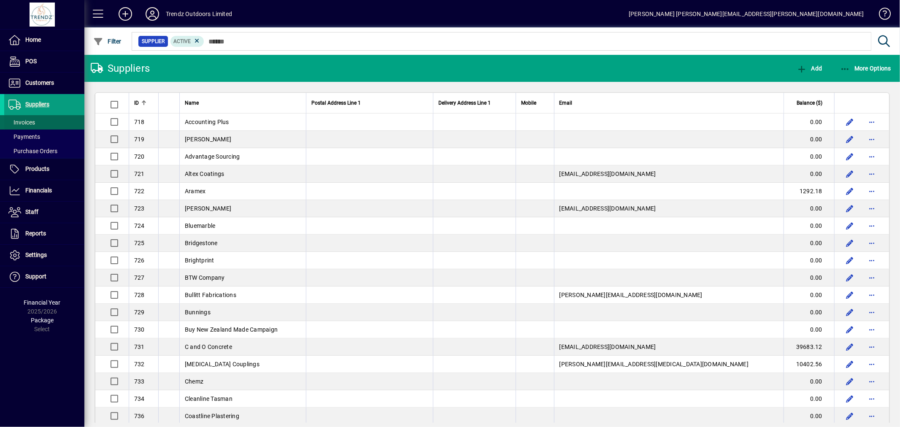
click at [24, 120] on span "Invoices" at bounding box center [21, 122] width 27 height 7
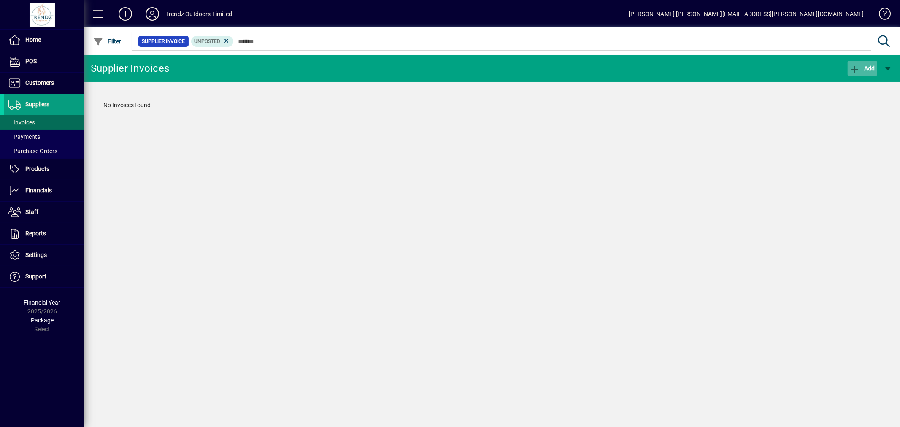
click at [872, 72] on span "button" at bounding box center [863, 68] width 30 height 20
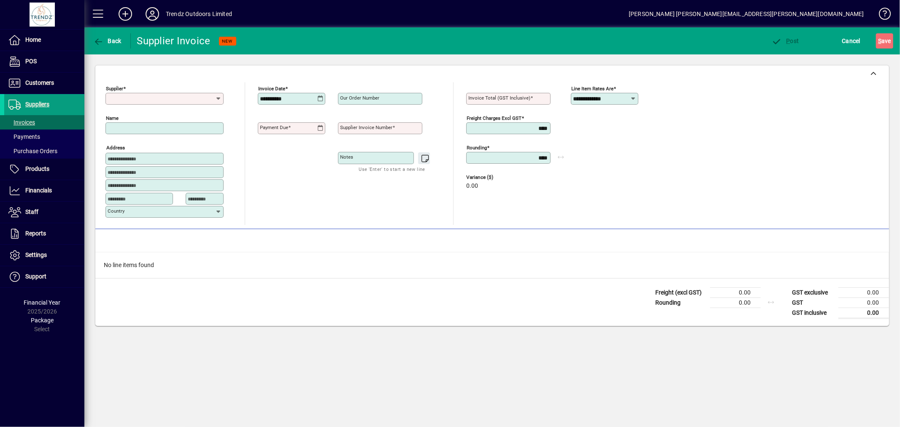
click at [181, 100] on input "Supplier" at bounding box center [162, 98] width 108 height 7
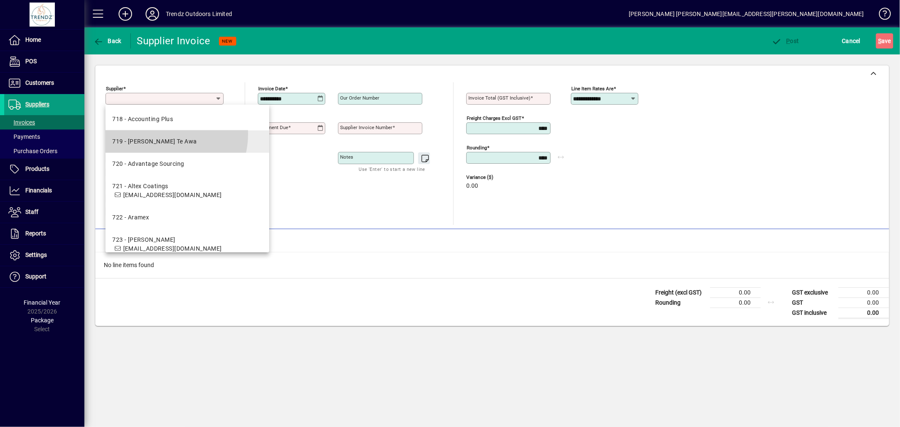
click at [160, 134] on mat-option "719 - Adam Te Awa" at bounding box center [188, 141] width 164 height 22
type input "**********"
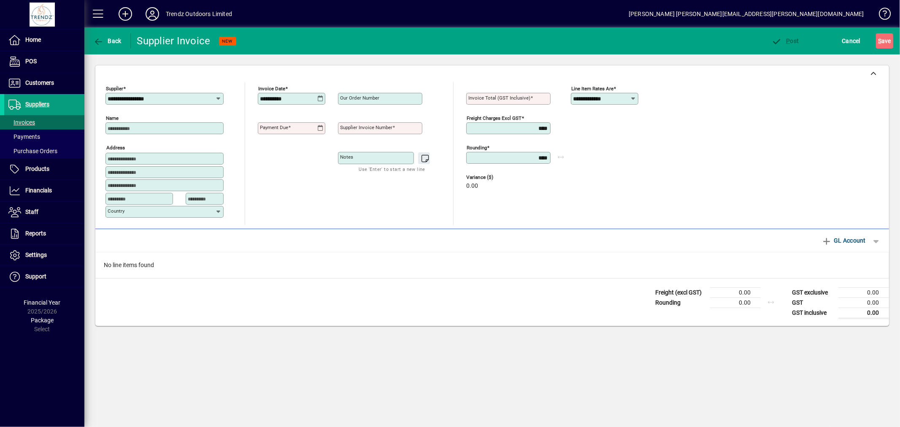
type input "**********"
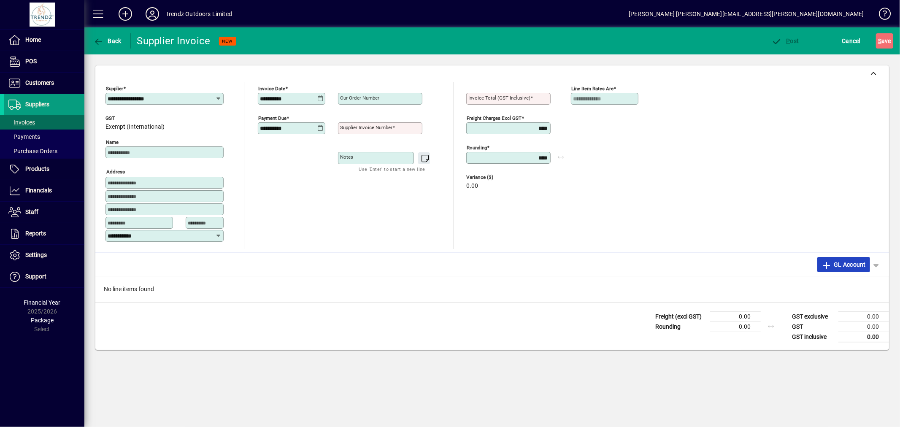
click at [851, 265] on span "GL Account" at bounding box center [844, 265] width 44 height 14
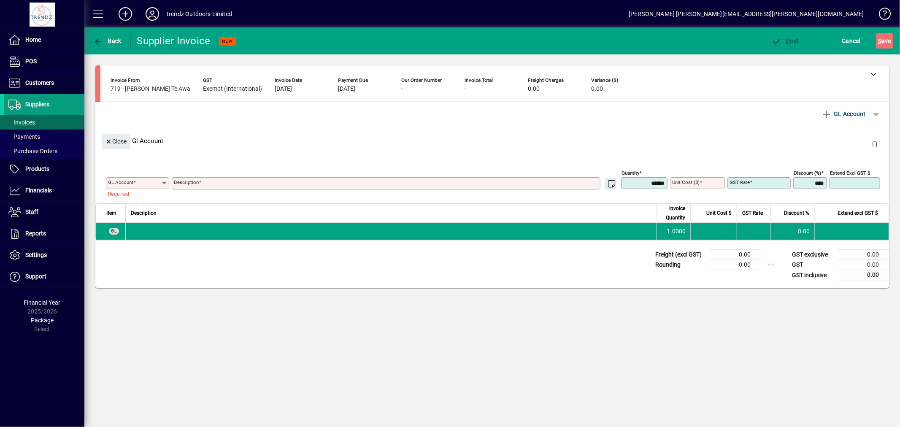
click at [703, 183] on input "Unit Cost ($)" at bounding box center [698, 183] width 52 height 7
click at [116, 140] on span "Close" at bounding box center [116, 142] width 22 height 14
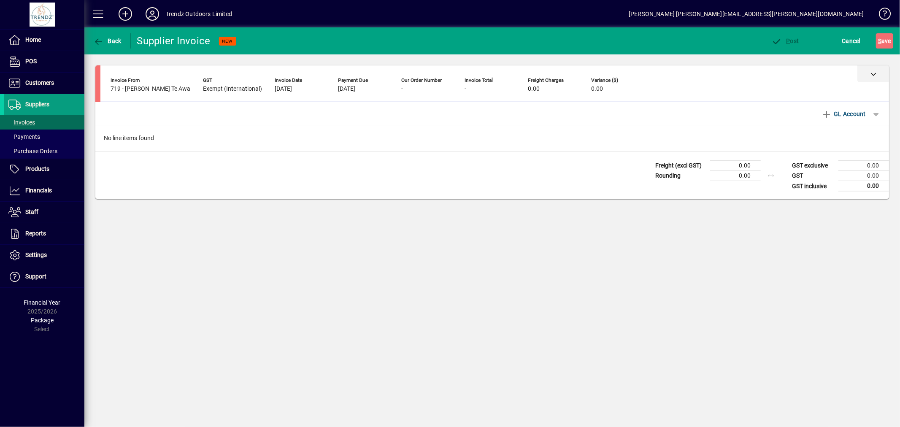
click at [878, 78] on div at bounding box center [874, 73] width 32 height 17
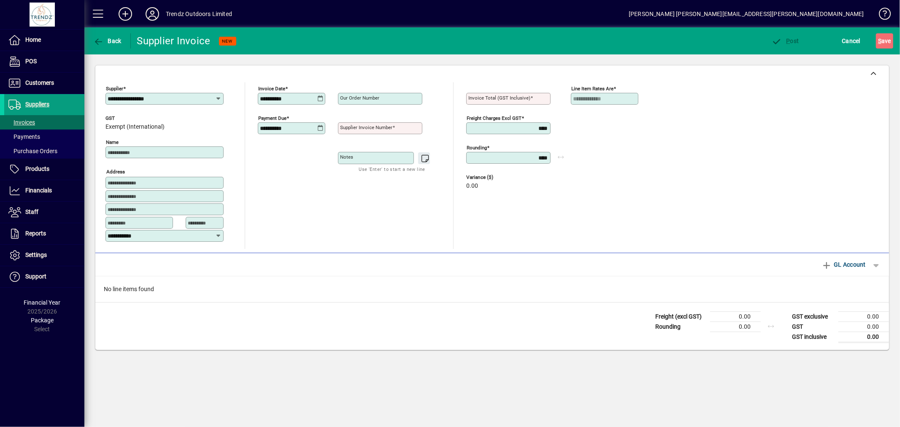
click at [215, 97] on icon at bounding box center [218, 98] width 7 height 7
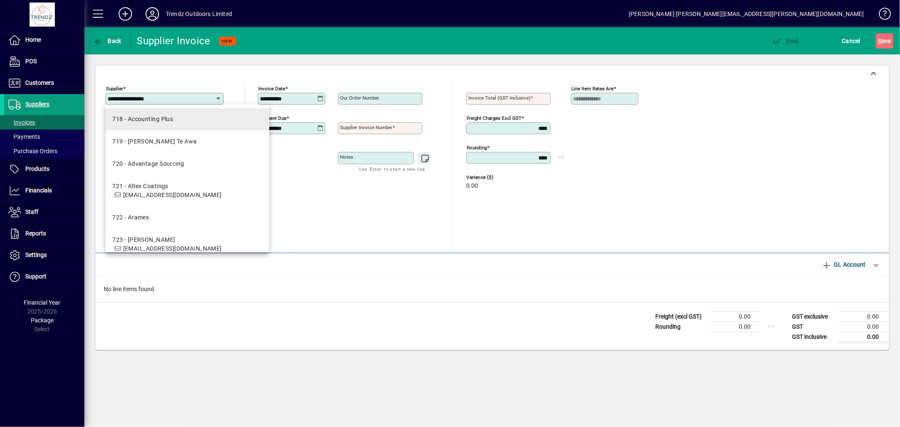
click at [178, 124] on mat-option "718 - Accounting Plus" at bounding box center [188, 119] width 164 height 22
type input "**********"
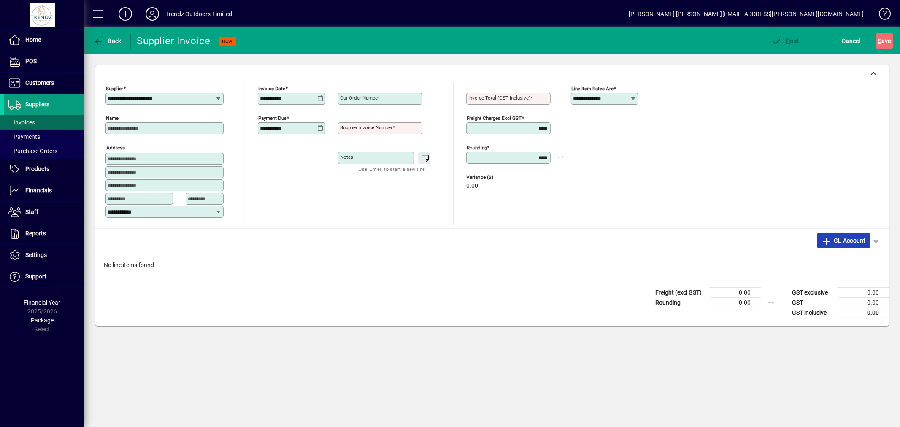
click at [842, 246] on span "GL Account" at bounding box center [844, 241] width 44 height 14
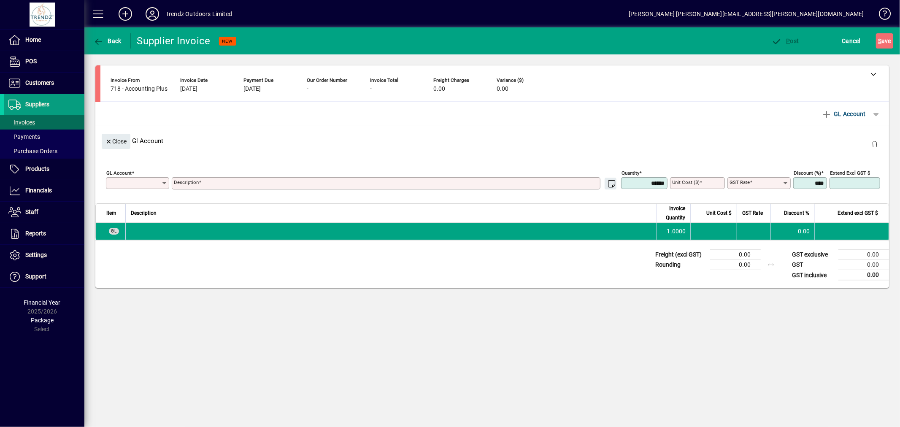
click at [773, 188] on div "GST rate" at bounding box center [759, 183] width 63 height 12
click at [742, 251] on div "Customs" at bounding box center [746, 248] width 25 height 9
type input "*******"
click at [864, 41] on div "Cancel" at bounding box center [852, 40] width 36 height 15
click at [858, 44] on span "Cancel" at bounding box center [851, 41] width 19 height 14
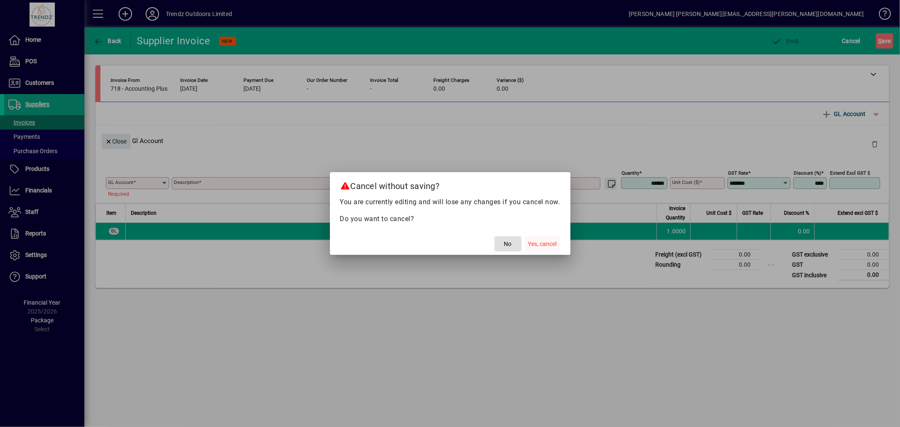
click at [545, 244] on span "Yes, cancel" at bounding box center [542, 244] width 29 height 9
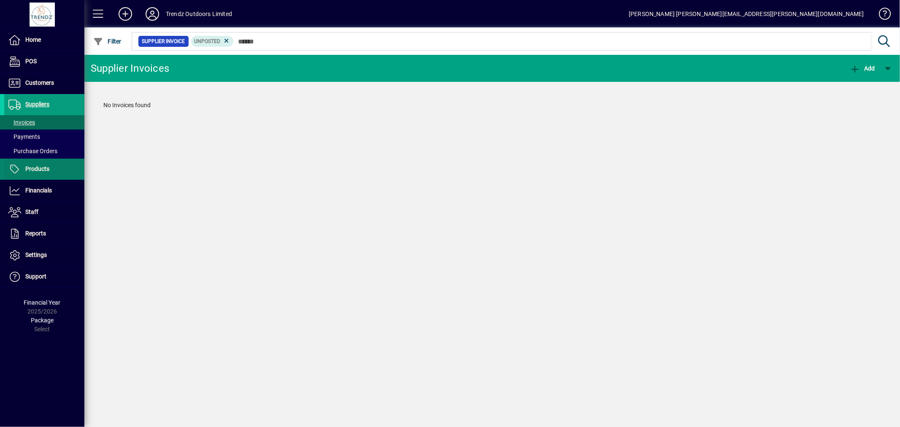
click at [32, 162] on span at bounding box center [44, 169] width 80 height 20
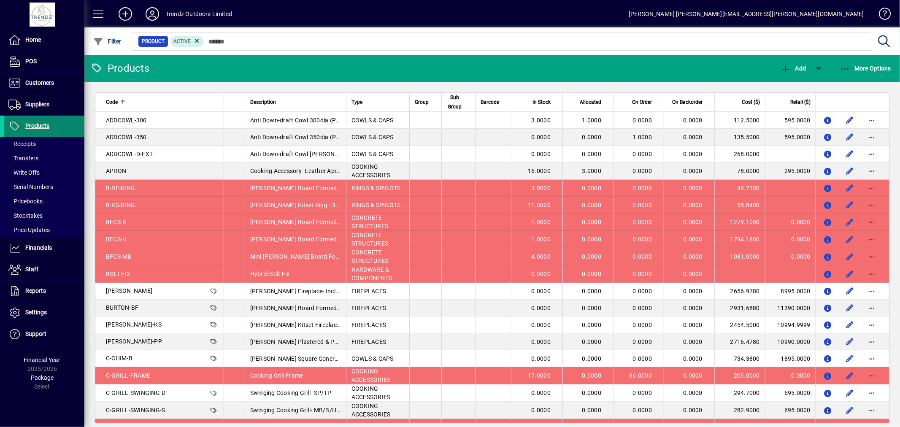
click at [42, 127] on span "Products" at bounding box center [37, 125] width 24 height 7
click at [43, 251] on span "Financials" at bounding box center [28, 248] width 48 height 10
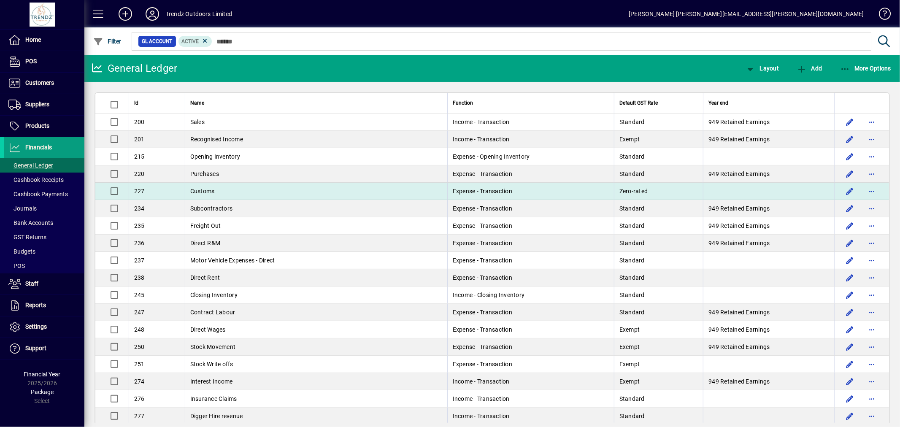
click at [207, 188] on span "Customs" at bounding box center [202, 191] width 24 height 7
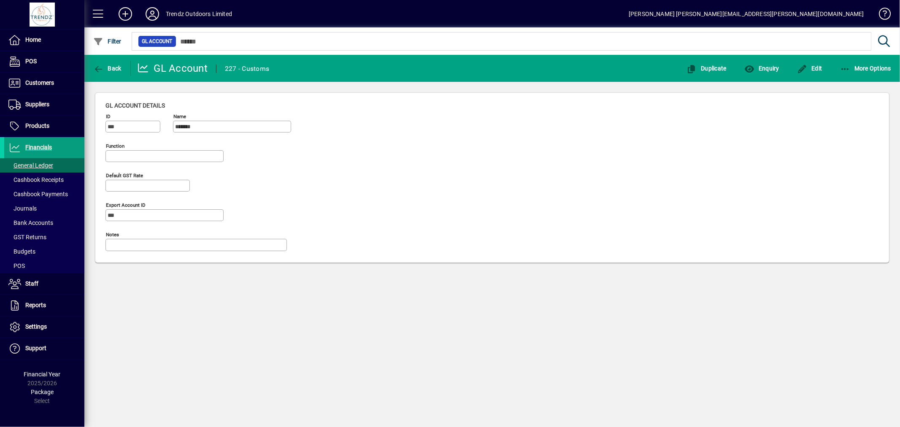
type input "**********"
drag, startPoint x: 178, startPoint y: 125, endPoint x: 219, endPoint y: 127, distance: 41.4
click at [219, 127] on input "*******" at bounding box center [233, 126] width 116 height 7
click at [769, 65] on span "Enquiry" at bounding box center [761, 68] width 35 height 7
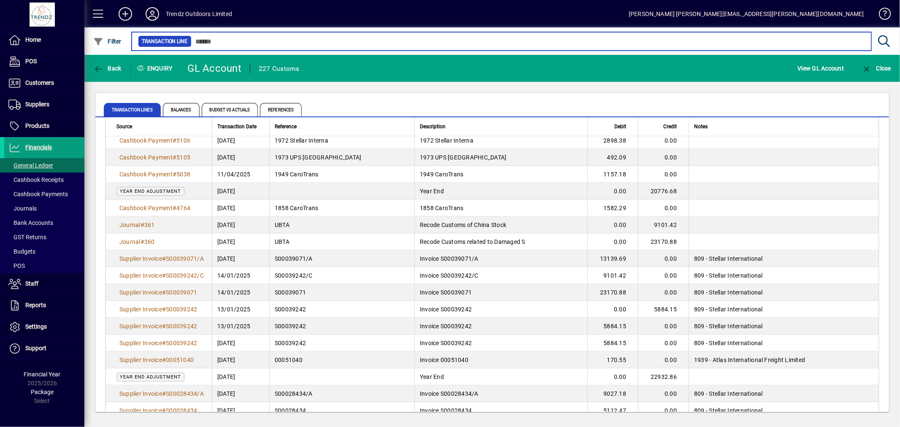
scroll to position [132, 0]
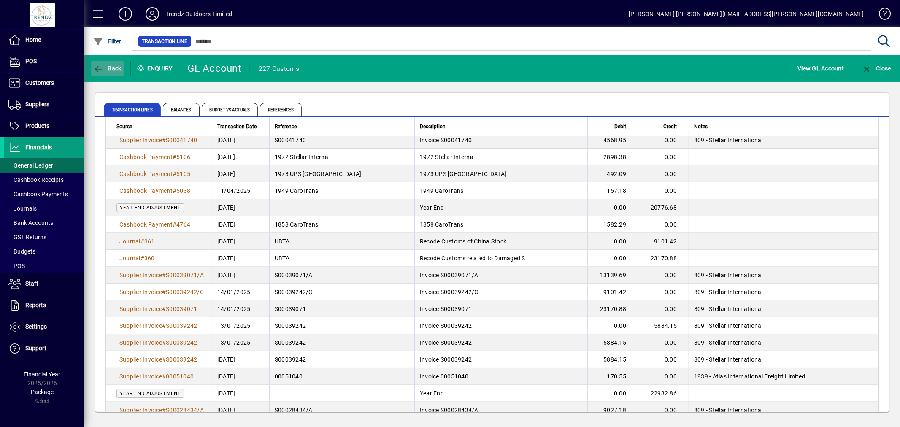
click at [109, 67] on span "Back" at bounding box center [107, 68] width 28 height 7
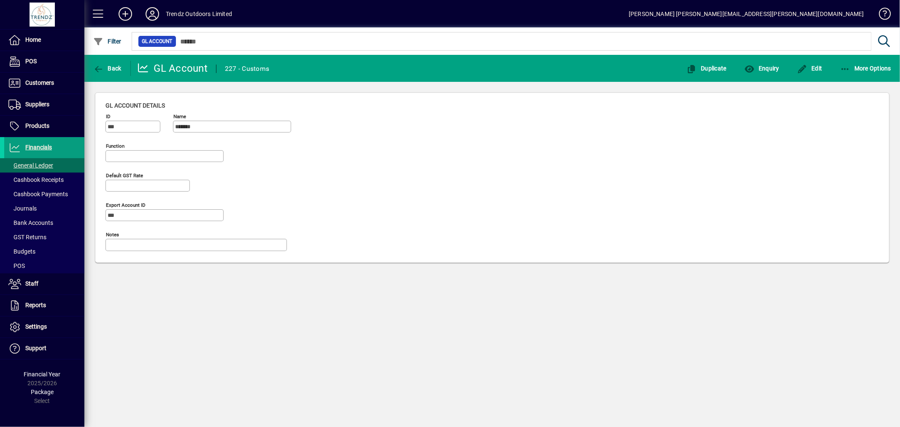
type input "**********"
click at [767, 68] on span "Enquiry" at bounding box center [761, 68] width 35 height 7
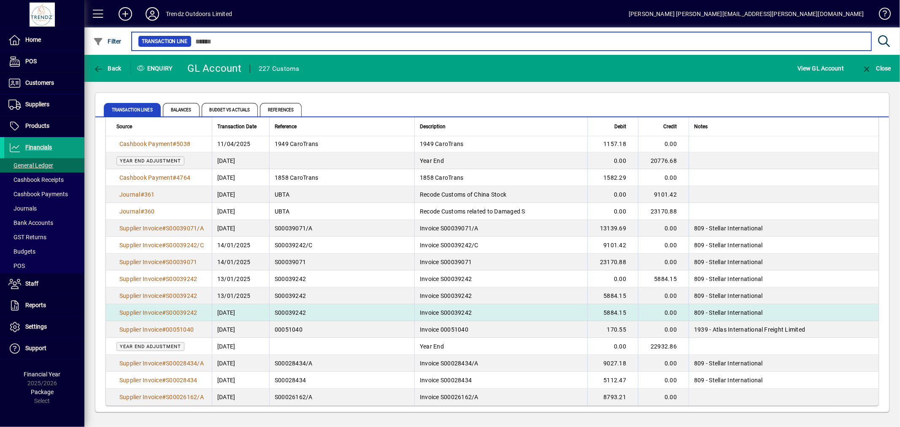
scroll to position [132, 0]
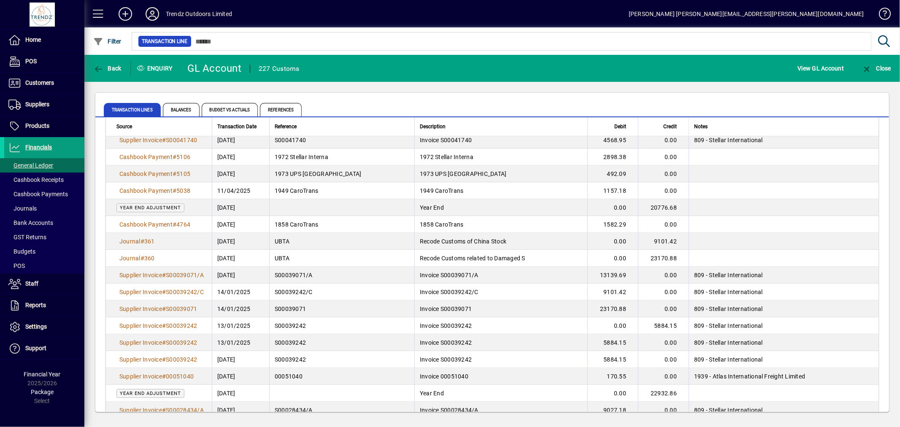
drag, startPoint x: 634, startPoint y: 205, endPoint x: 663, endPoint y: 209, distance: 29.8
click at [663, 209] on td "20776.68" at bounding box center [663, 207] width 51 height 17
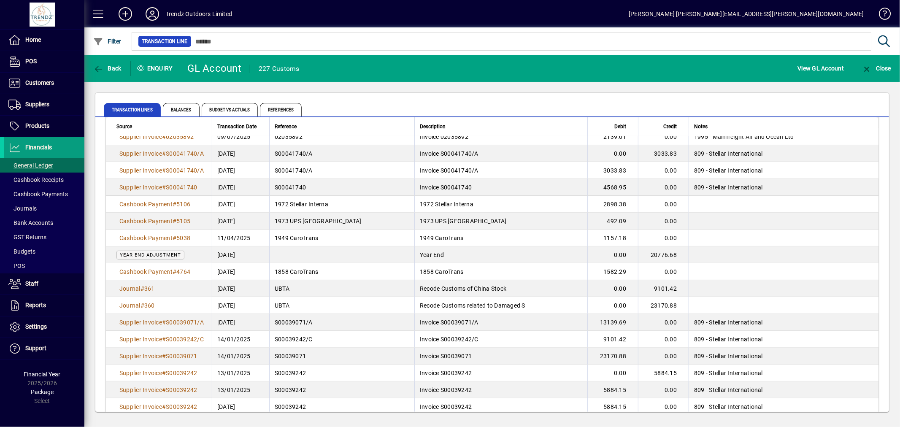
scroll to position [85, 0]
click at [49, 166] on span "General Ledger" at bounding box center [30, 165] width 45 height 7
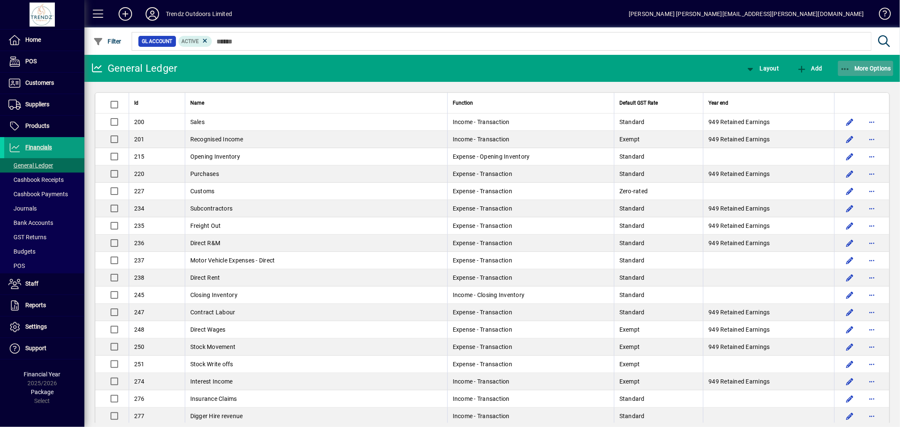
click at [855, 69] on span "More Options" at bounding box center [865, 68] width 51 height 7
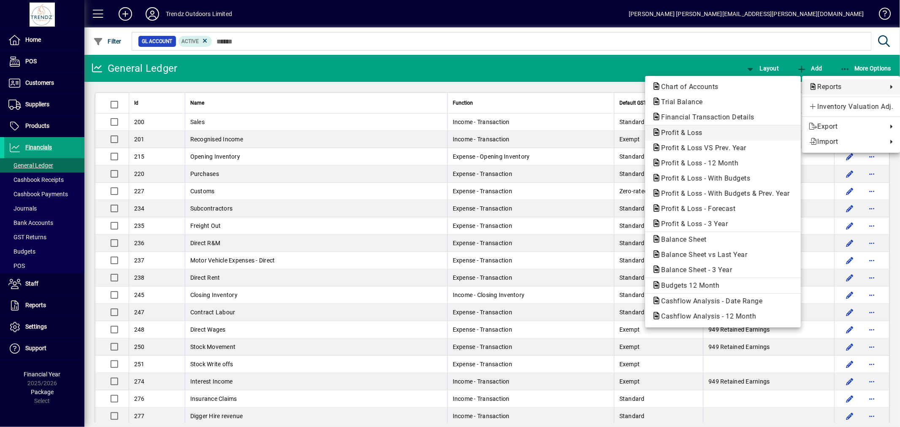
click at [686, 136] on span "Profit & Loss" at bounding box center [679, 133] width 55 height 8
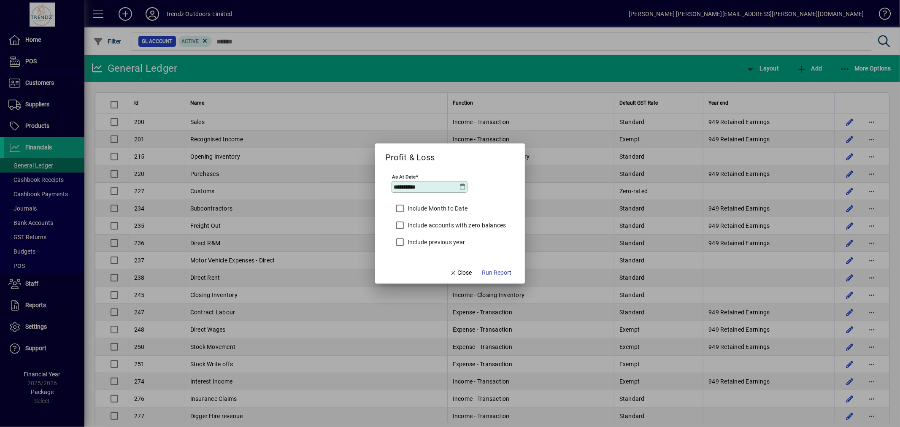
click at [463, 190] on icon at bounding box center [463, 187] width 7 height 7
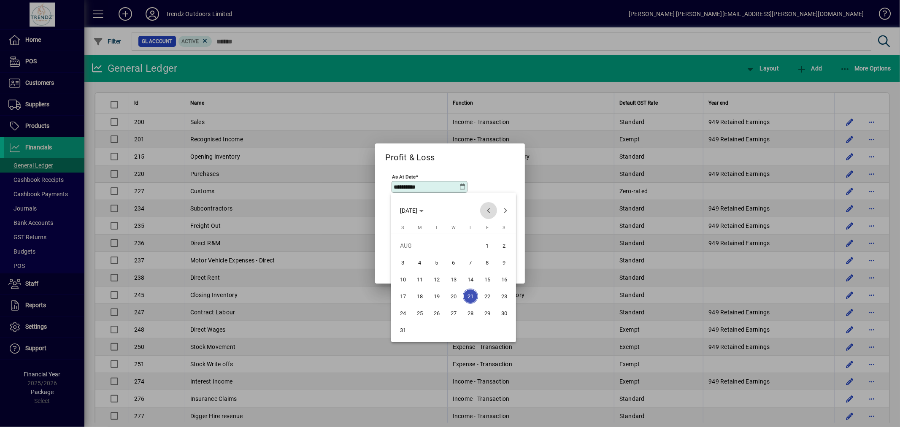
click at [490, 210] on span "Previous month" at bounding box center [488, 210] width 17 height 17
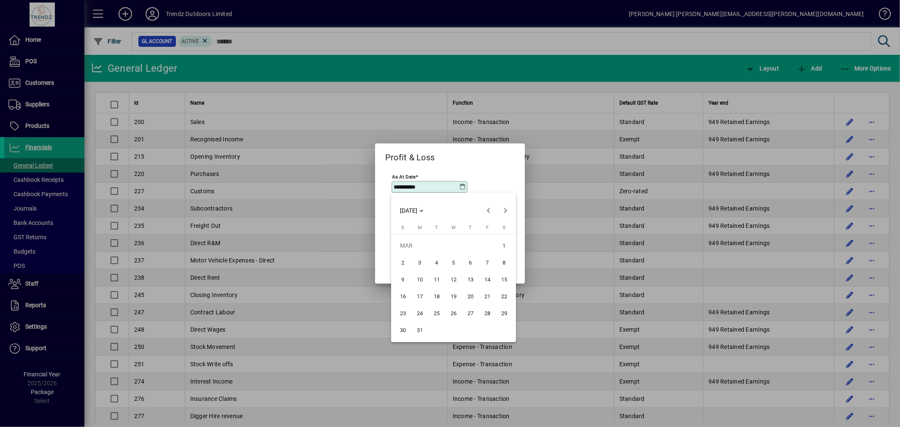
click at [415, 330] on span "31" at bounding box center [419, 329] width 15 height 15
type input "**********"
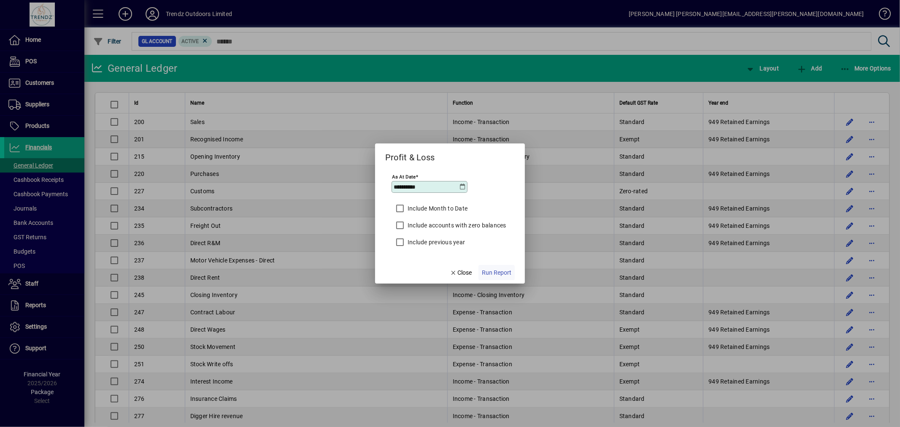
click at [505, 272] on span "Run Report" at bounding box center [497, 272] width 30 height 9
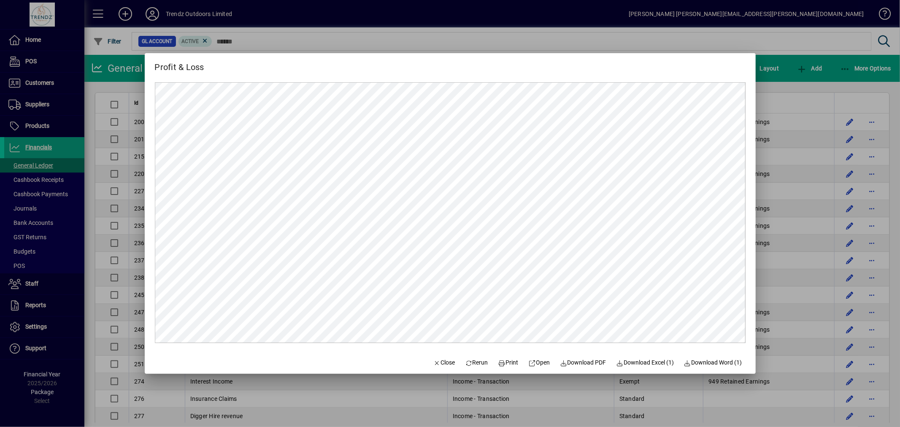
click at [468, 28] on div at bounding box center [450, 213] width 900 height 427
